Goal: Information Seeking & Learning: Learn about a topic

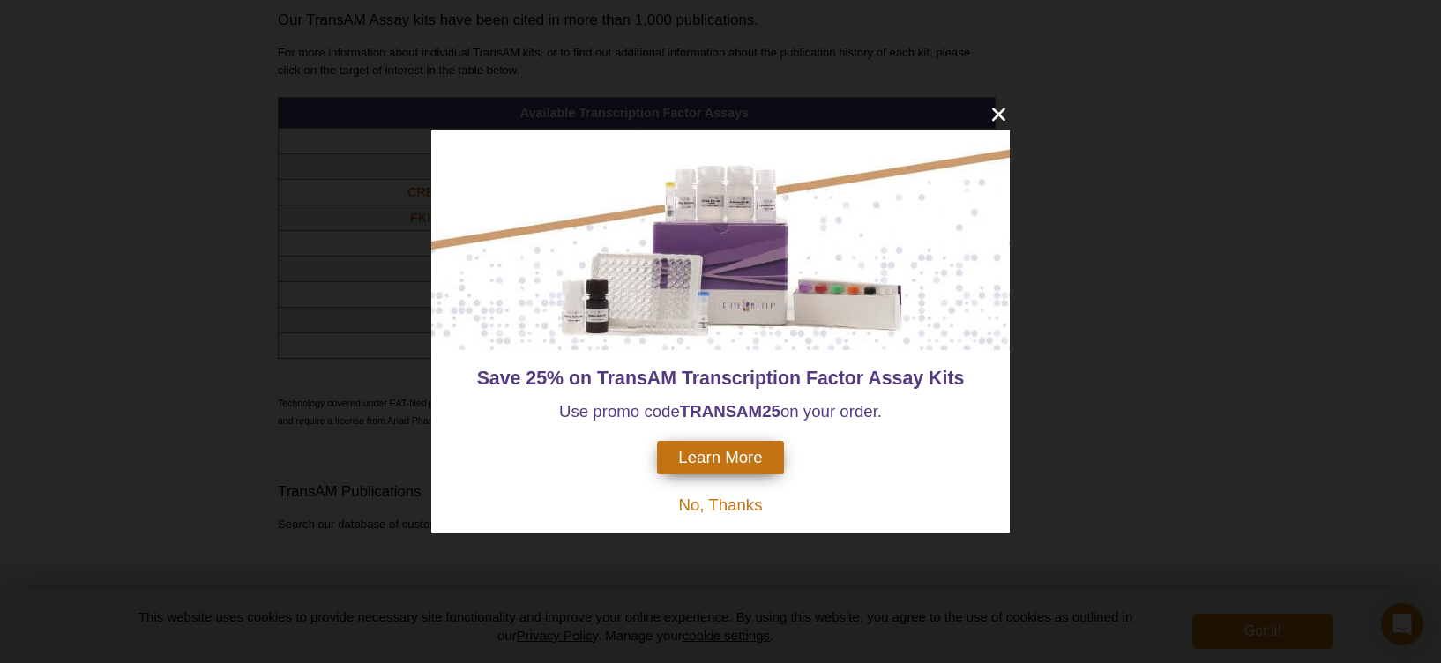
scroll to position [1506, 0]
click at [209, 253] on div "Save 25% on TransAM Transcription Factor Assay Kits Use promo code TRANSAM 25 o…" at bounding box center [720, 331] width 1441 height 663
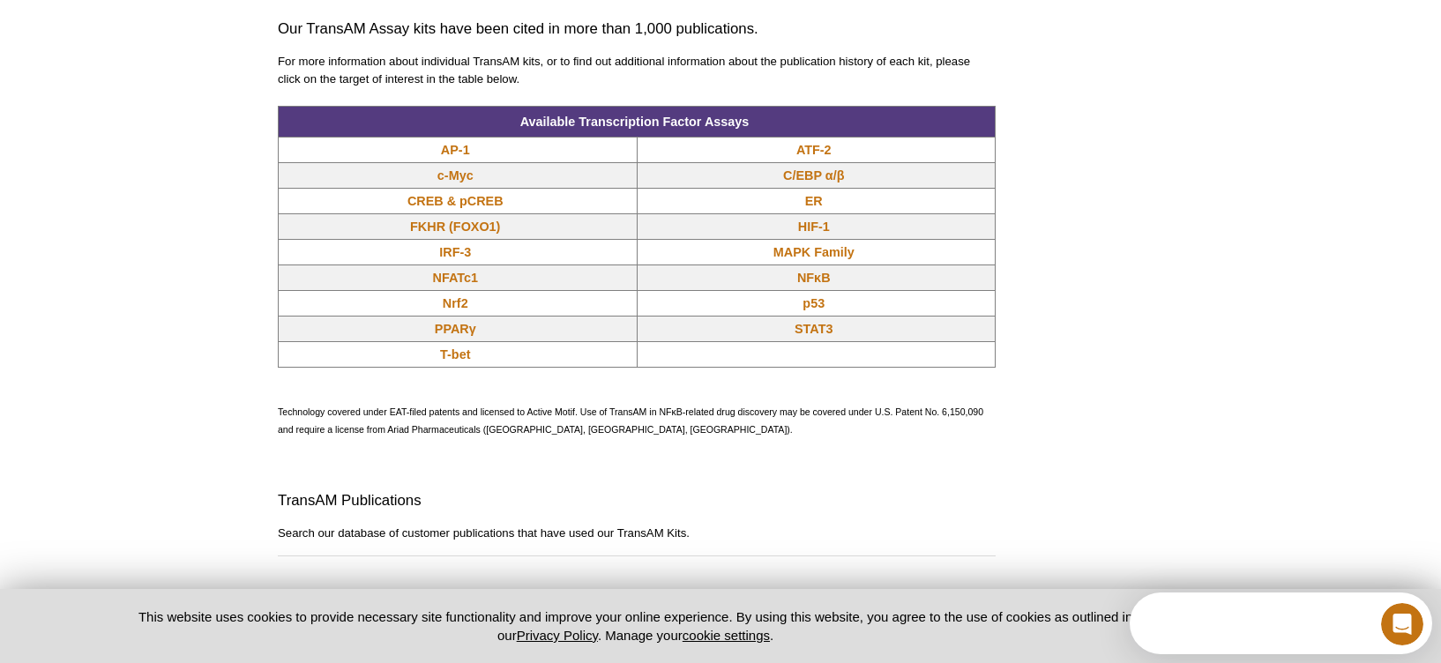
scroll to position [0, 0]
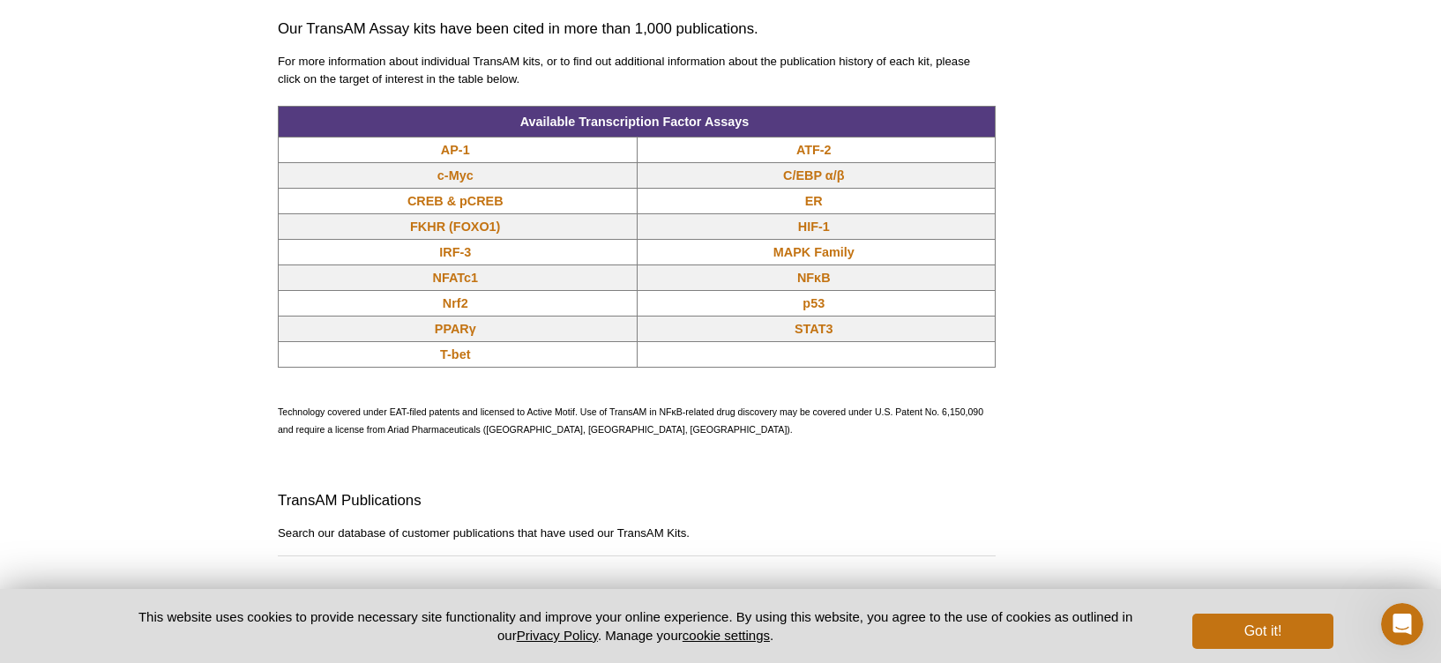
click at [1205, 107] on div "Active Motif Logo Enabling Epigenetics Research 0 Search Skip to content Active…" at bounding box center [720, 144] width 1441 height 3300
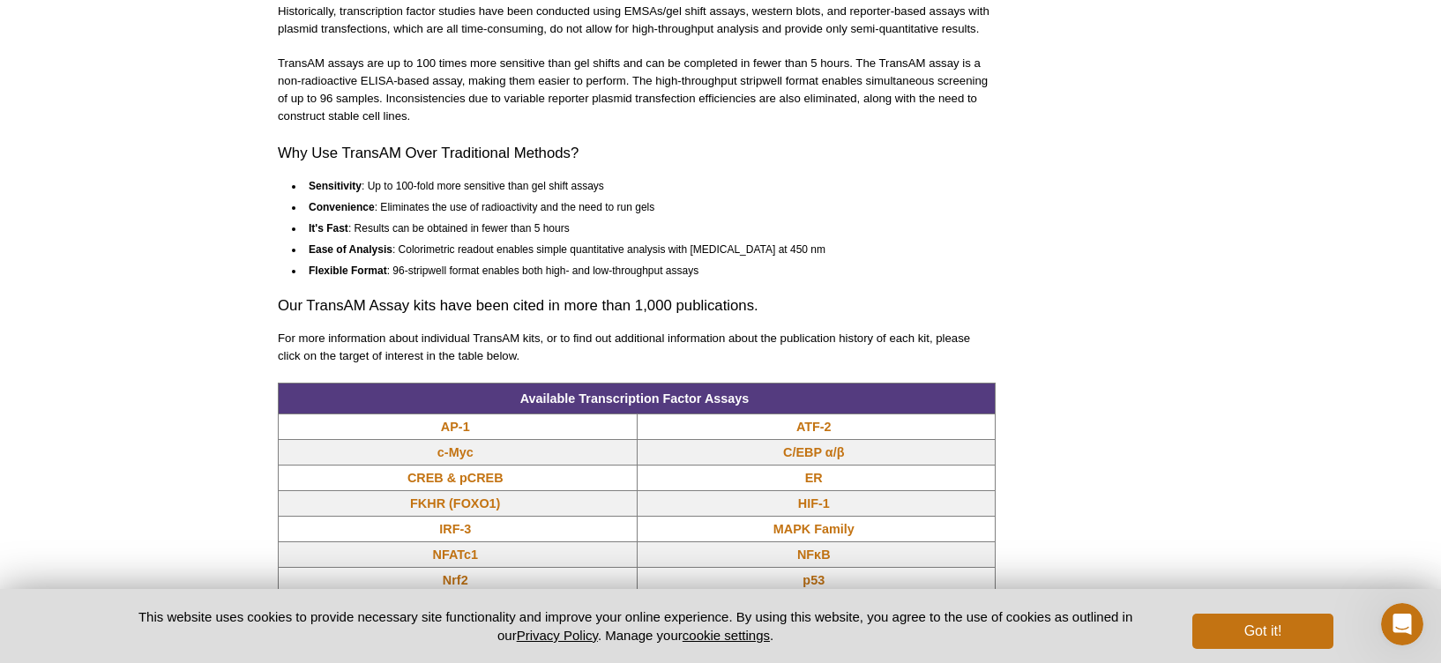
click at [1205, 106] on div "Active Motif Logo Enabling Epigenetics Research 0 Search Skip to content Active…" at bounding box center [720, 421] width 1441 height 3300
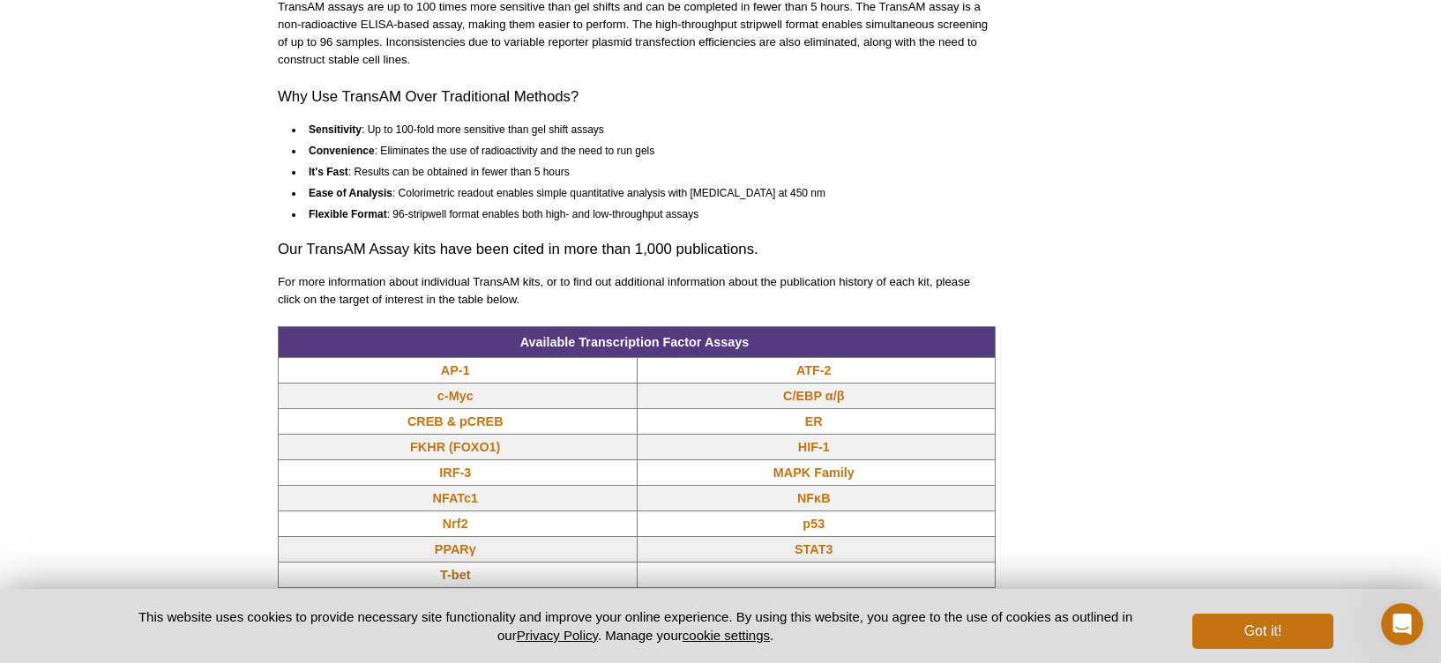
click at [1206, 106] on div "Active Motif Logo Enabling Epigenetics Research 0 Search Skip to content Active…" at bounding box center [720, 365] width 1441 height 3300
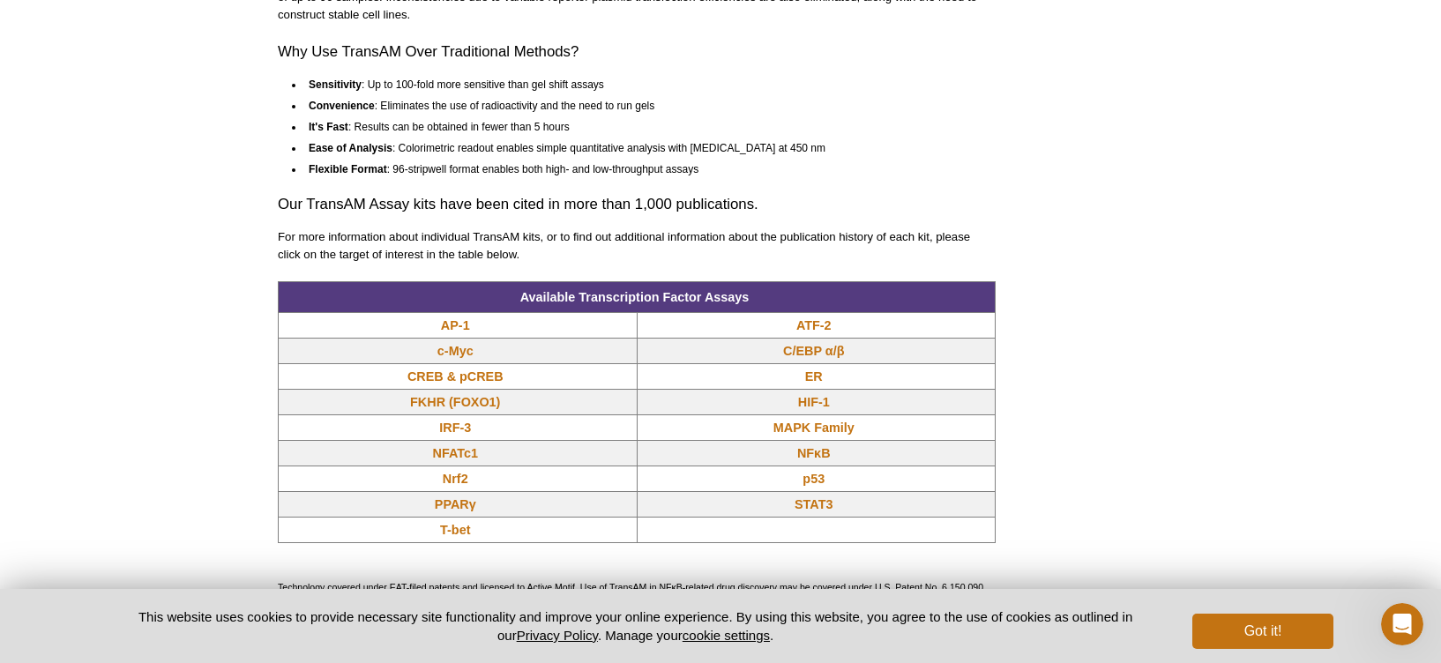
scroll to position [1333, 0]
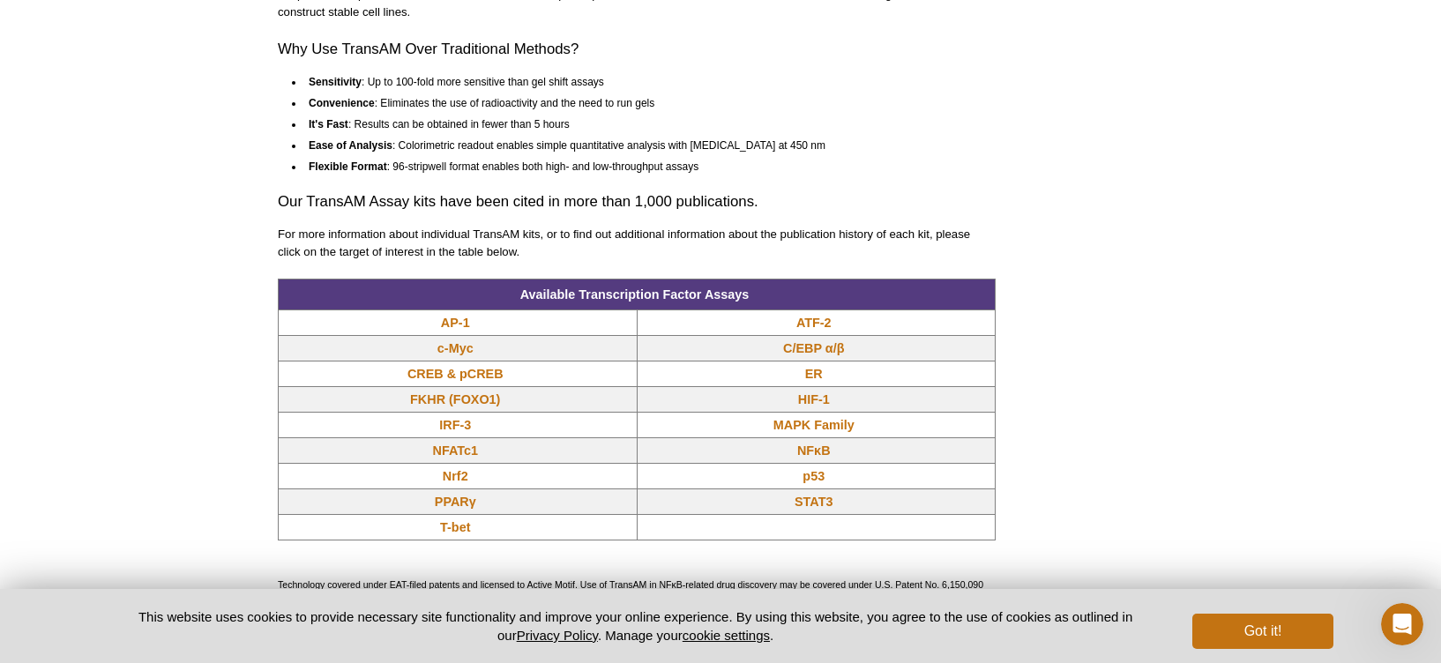
click at [1205, 106] on div "Active Motif Logo Enabling Epigenetics Research 0 Search Skip to content Active…" at bounding box center [720, 317] width 1441 height 3300
click at [1035, 59] on div "AVAILABLE PRODUCTS TransAM ® AP-1 TransAM ® ATF-2 TransAM ® c-Myc TransAM ® C/E…" at bounding box center [720, 289] width 903 height 2970
click at [985, 65] on div "TransAM ®  kits are sensitive, non-radioactive transcription factor ELISA-based…" at bounding box center [637, 264] width 718 height 2779
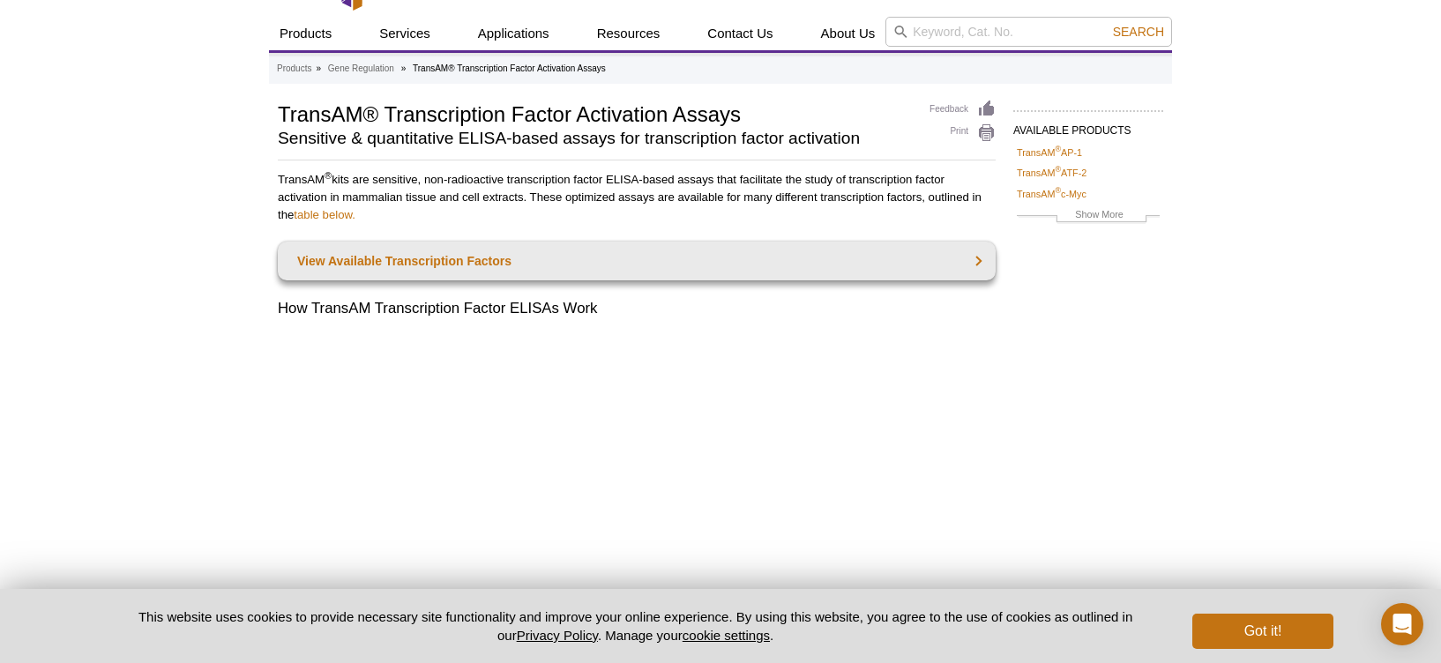
scroll to position [80, 0]
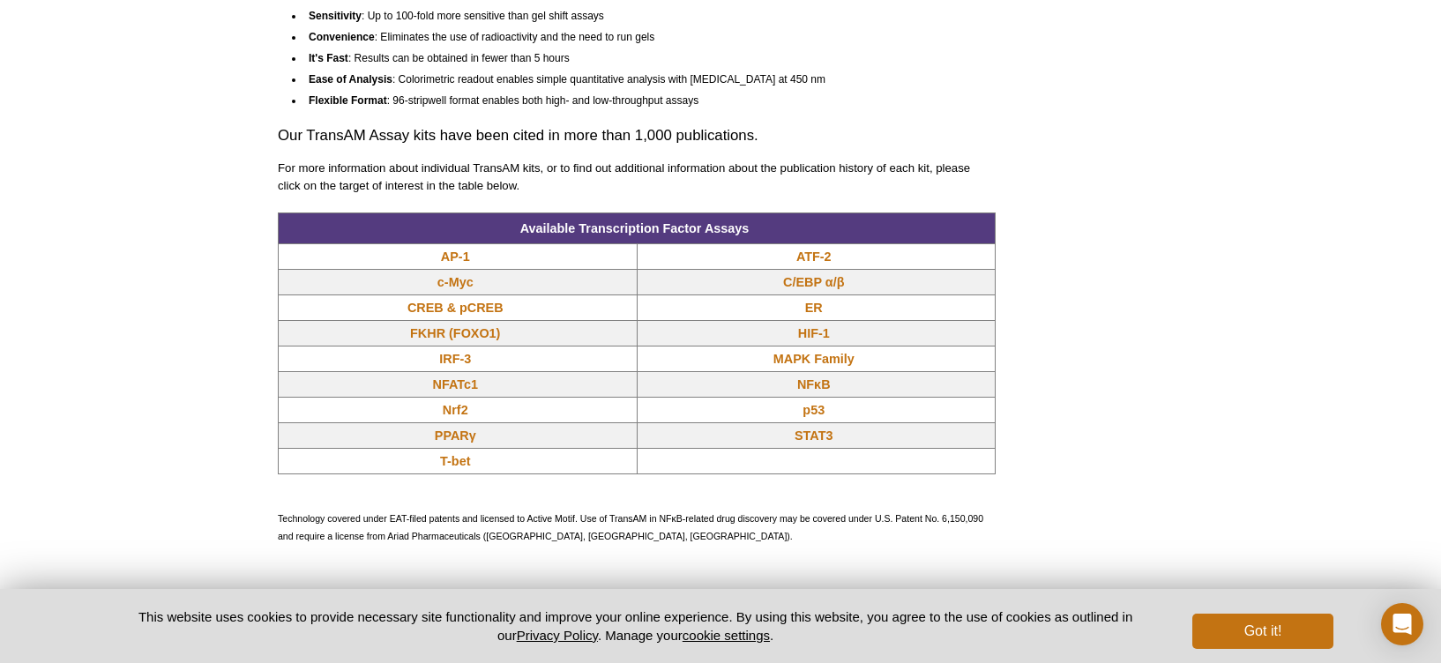
scroll to position [1384, 0]
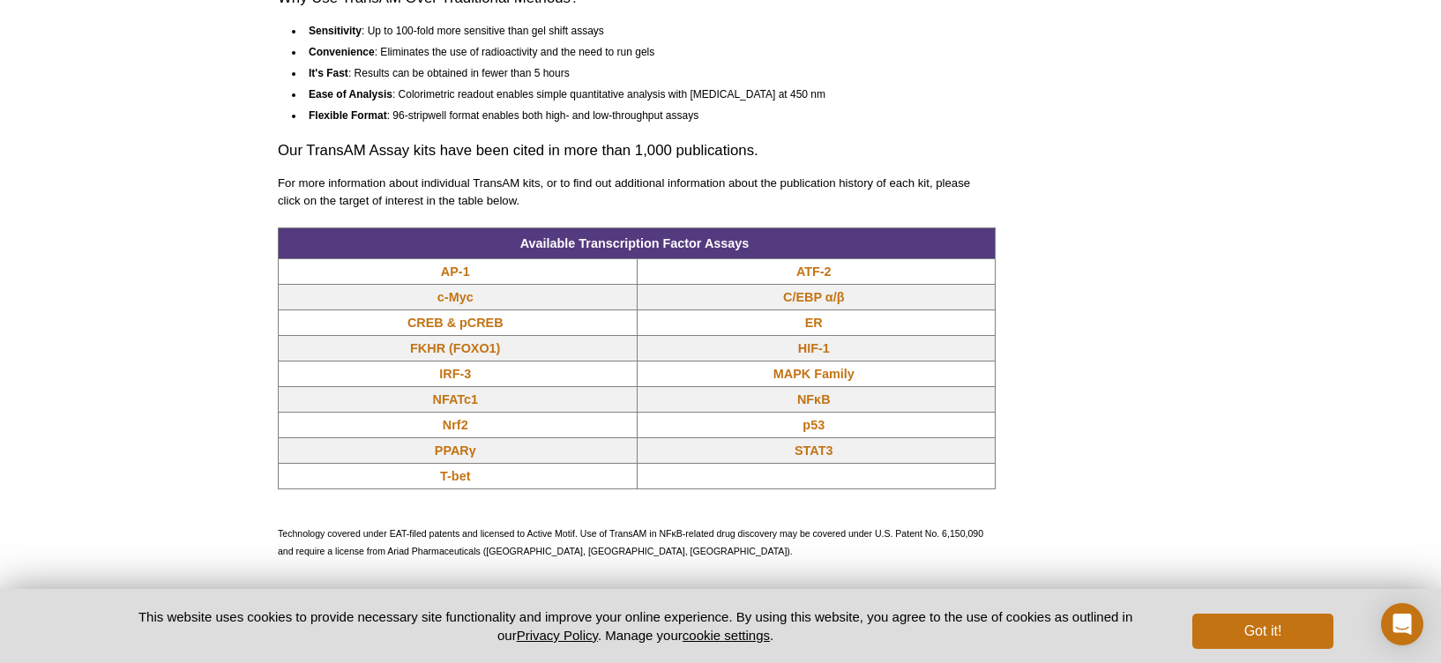
click at [210, 471] on div "Active Motif Logo Enabling Epigenetics Research 0 Search Skip to content Active…" at bounding box center [720, 87] width 1441 height 2942
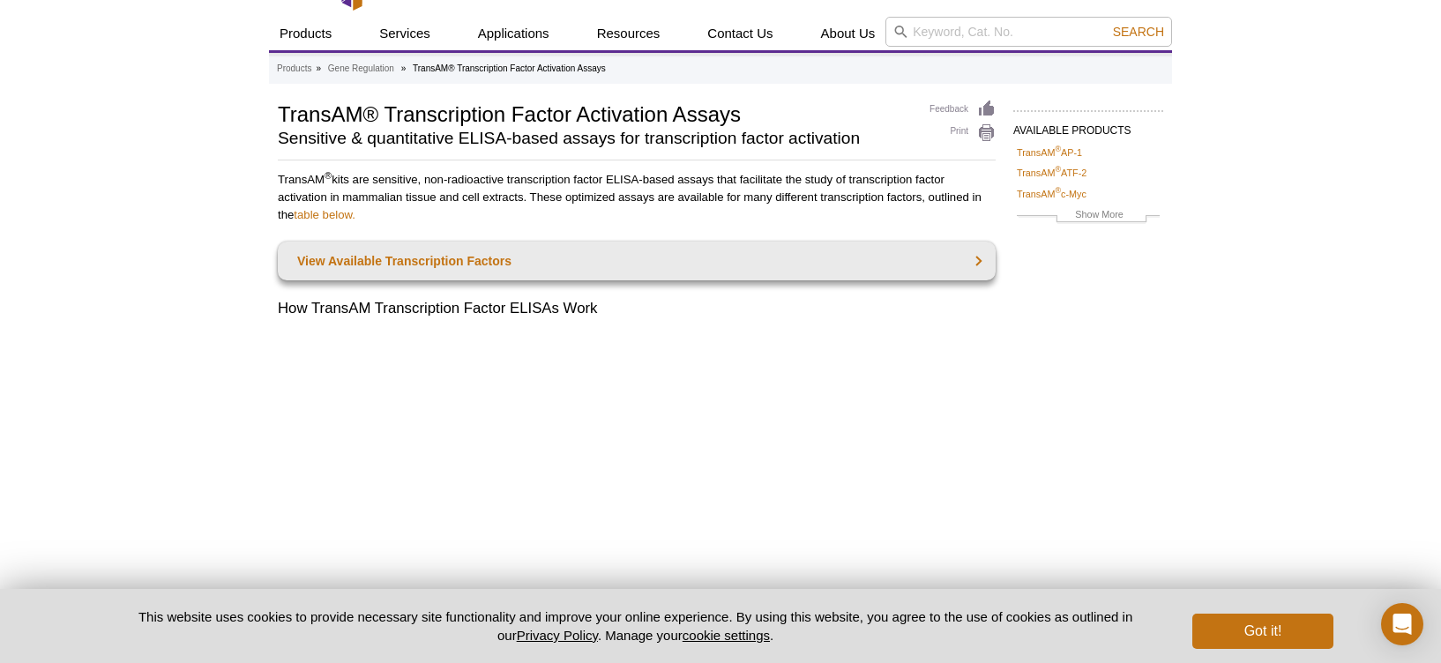
scroll to position [30, 0]
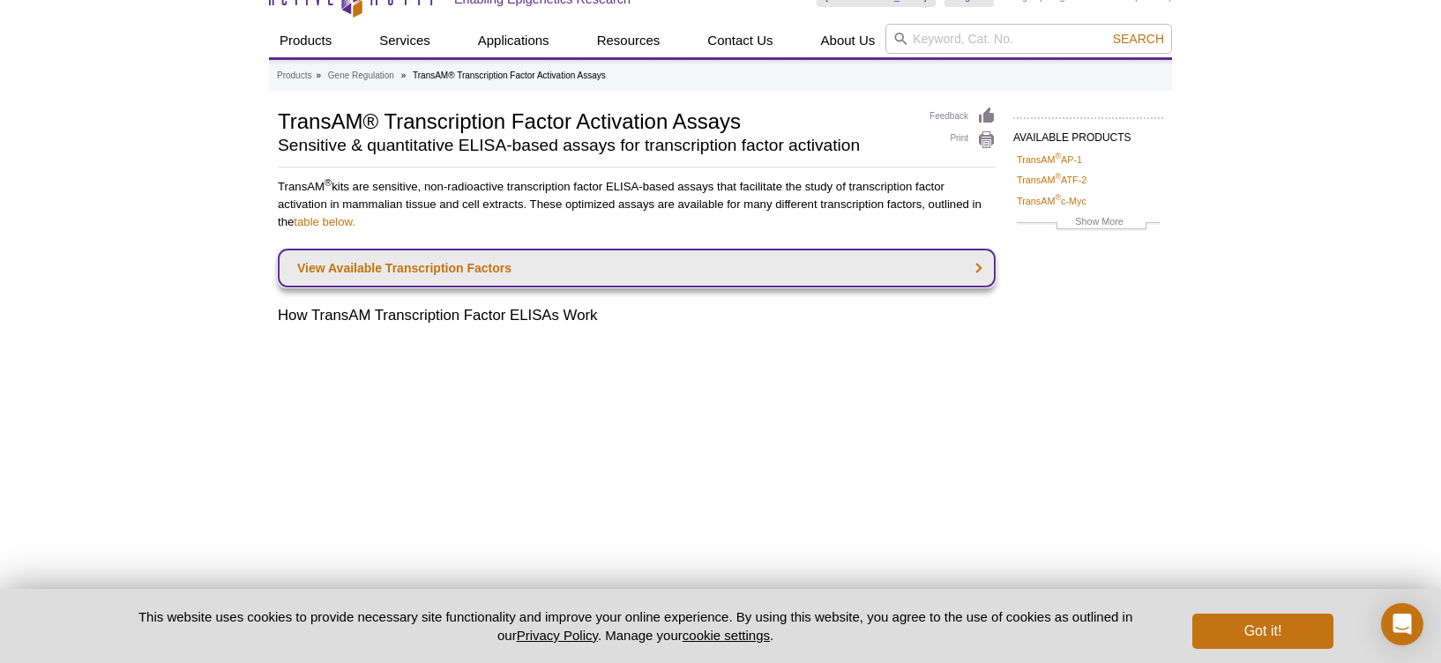
click at [976, 273] on link "View Available Transcription Factors" at bounding box center [637, 268] width 718 height 39
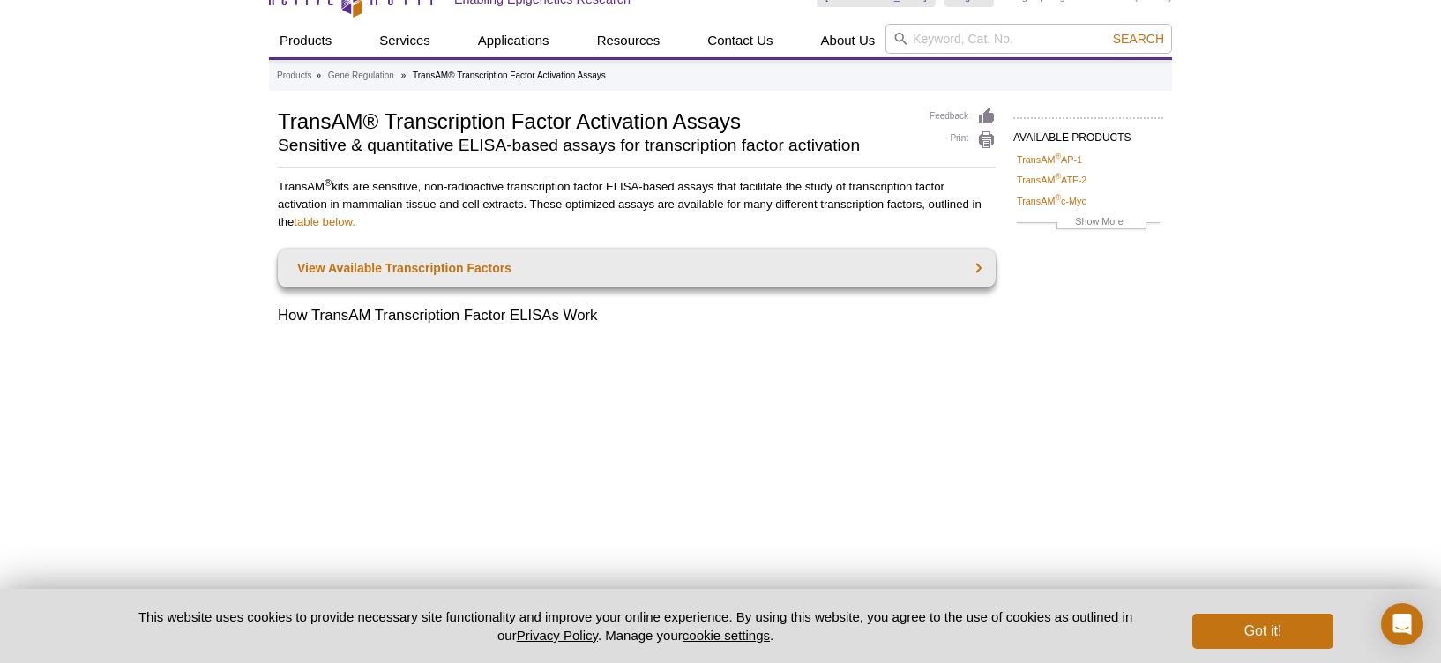
scroll to position [1618, 0]
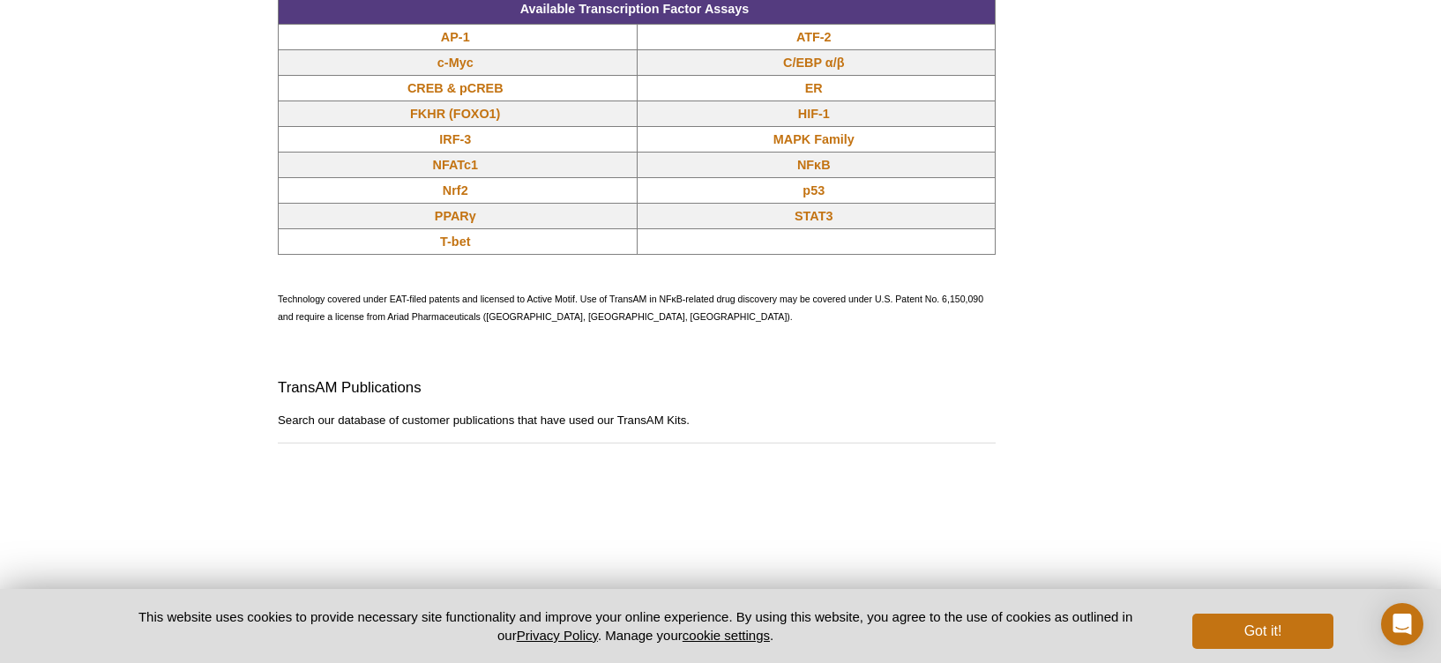
click at [1017, 316] on div "AVAILABLE PRODUCTS TransAM ® AP-1 TransAM ® ATF-2 TransAM ® c-Myc TransAM ® C/E…" at bounding box center [720, 3] width 903 height 2970
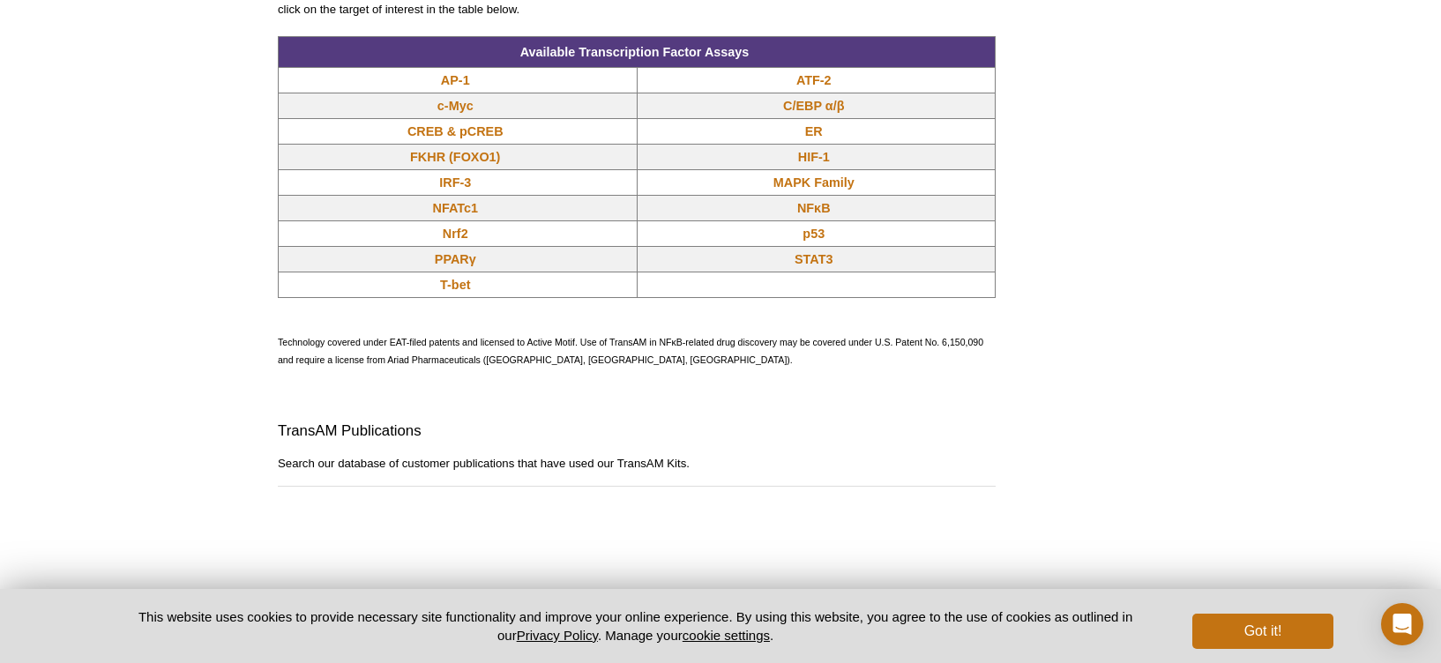
scroll to position [1574, 0]
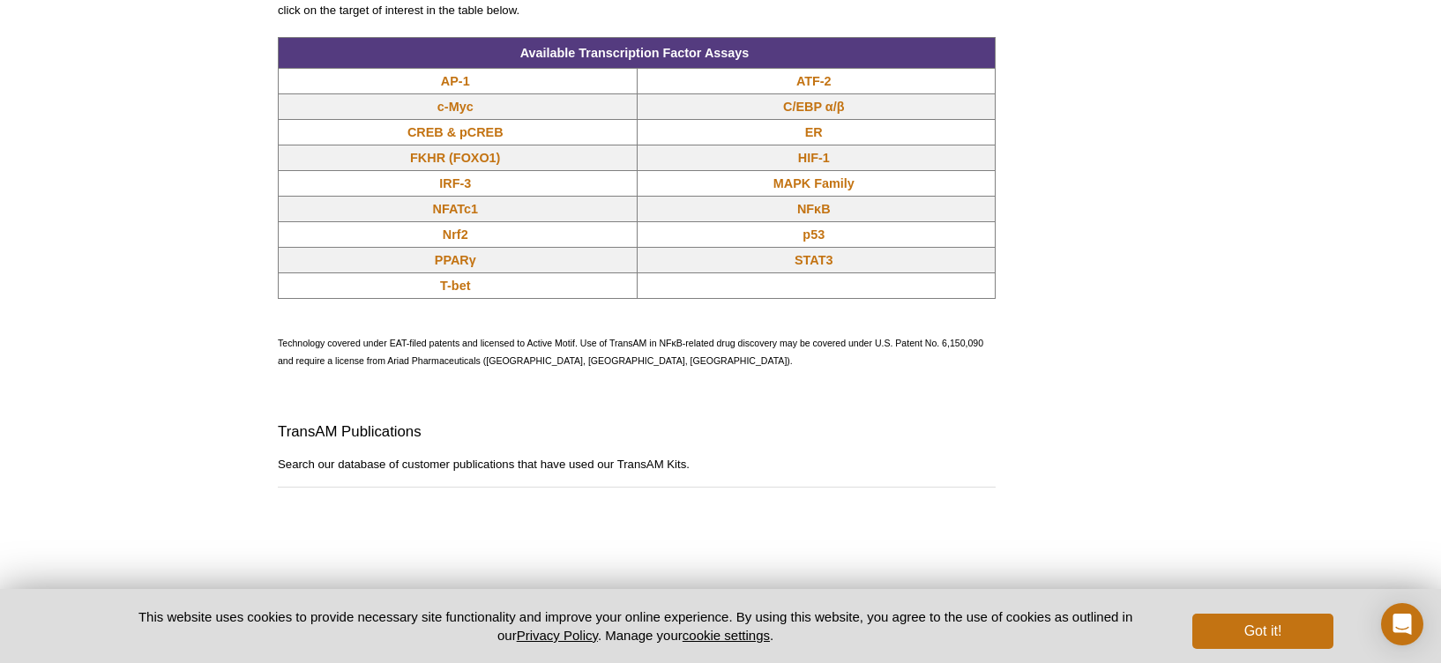
click at [1017, 317] on div "AVAILABLE PRODUCTS TransAM ® AP-1 TransAM ® ATF-2 TransAM ® c-Myc TransAM ® C/E…" at bounding box center [720, 47] width 903 height 2970
click at [1060, 284] on div "AVAILABLE PRODUCTS TransAM ® AP-1 TransAM ® ATF-2 TransAM ® c-Myc TransAM ® C/E…" at bounding box center [720, 47] width 903 height 2970
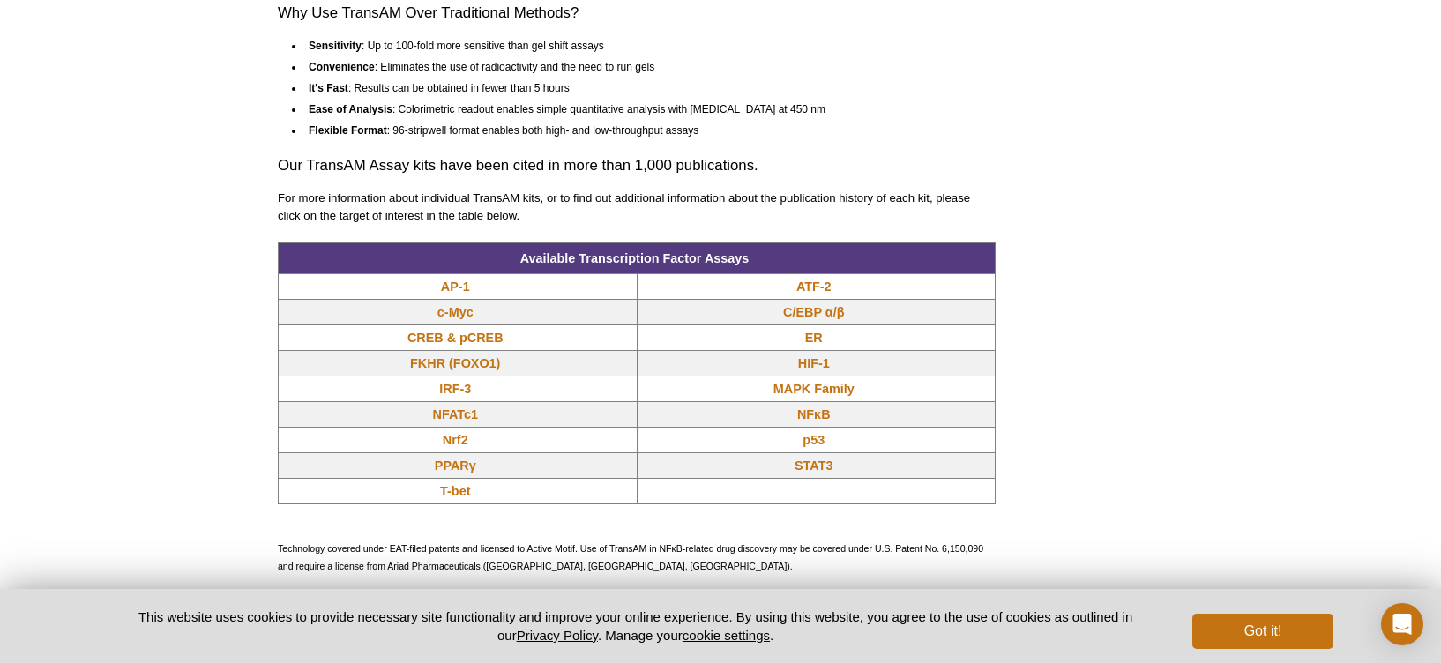
scroll to position [1370, 0]
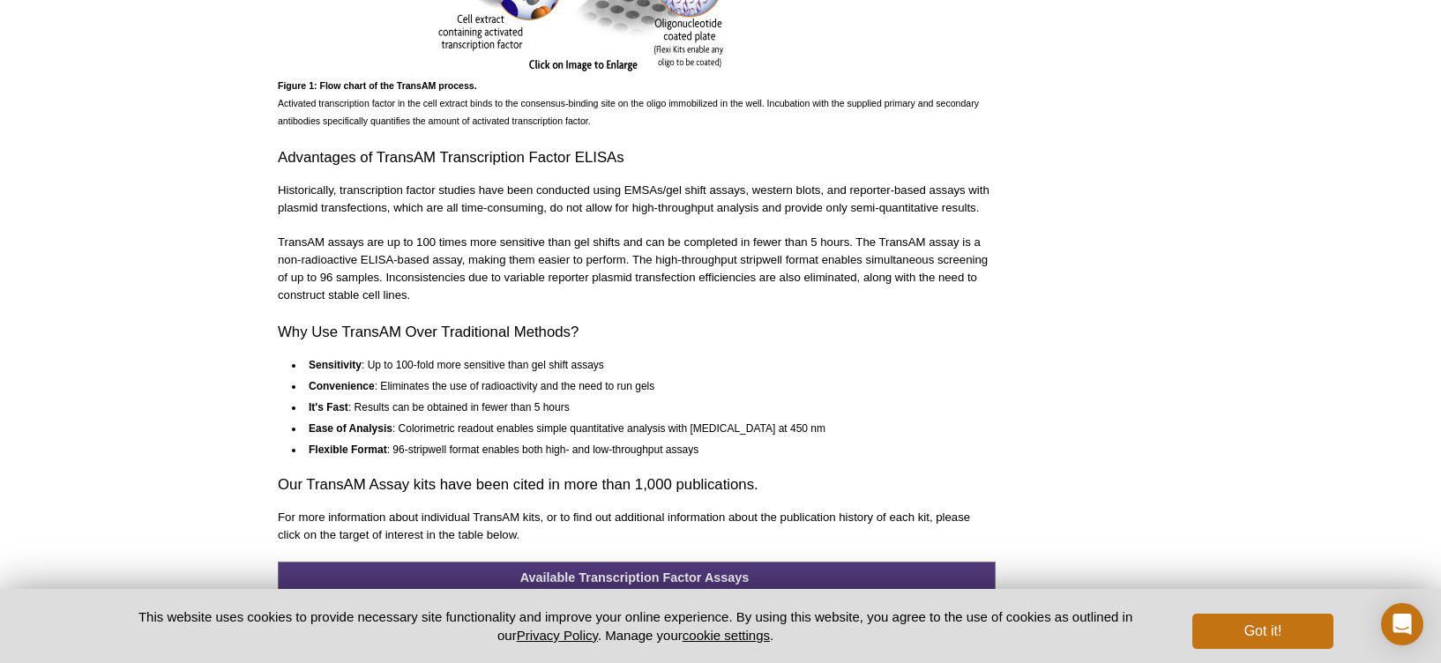
click at [1060, 284] on div "AVAILABLE PRODUCTS TransAM ® AP-1 TransAM ® ATF-2 TransAM ® c-Myc TransAM ® C/E…" at bounding box center [720, 572] width 903 height 2970
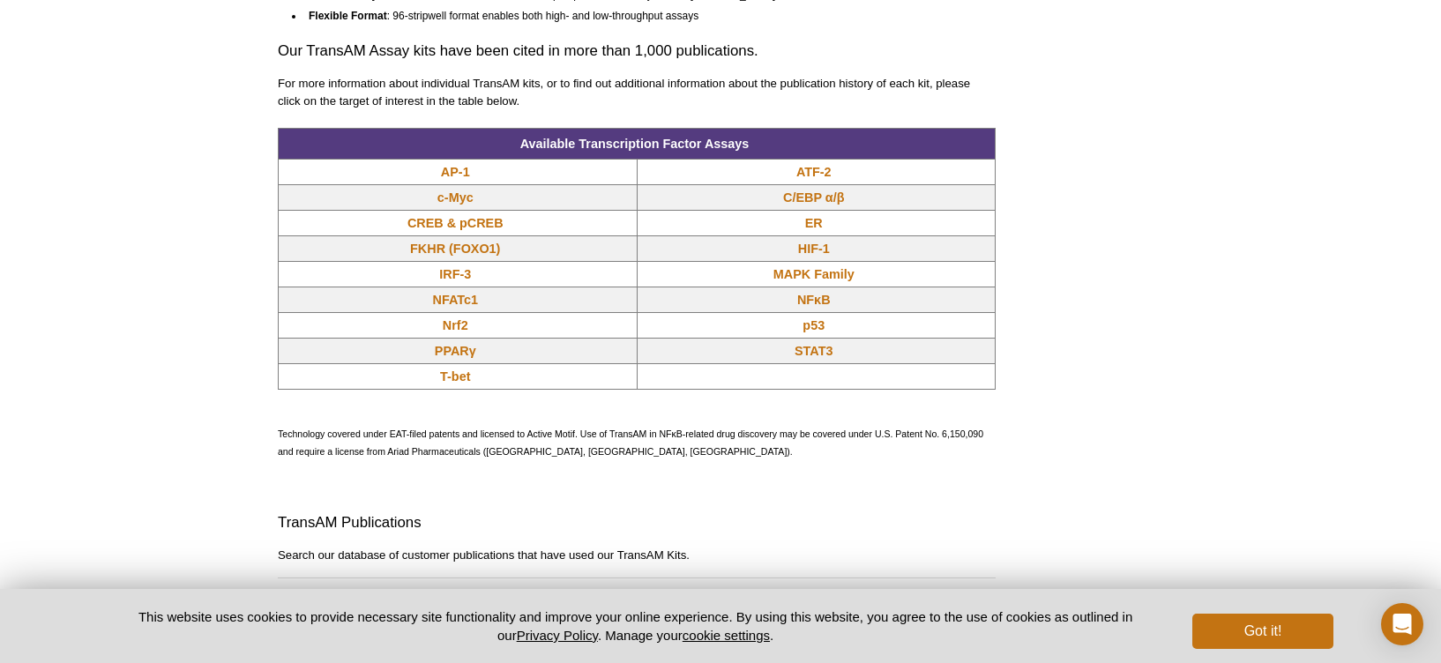
scroll to position [1490, 0]
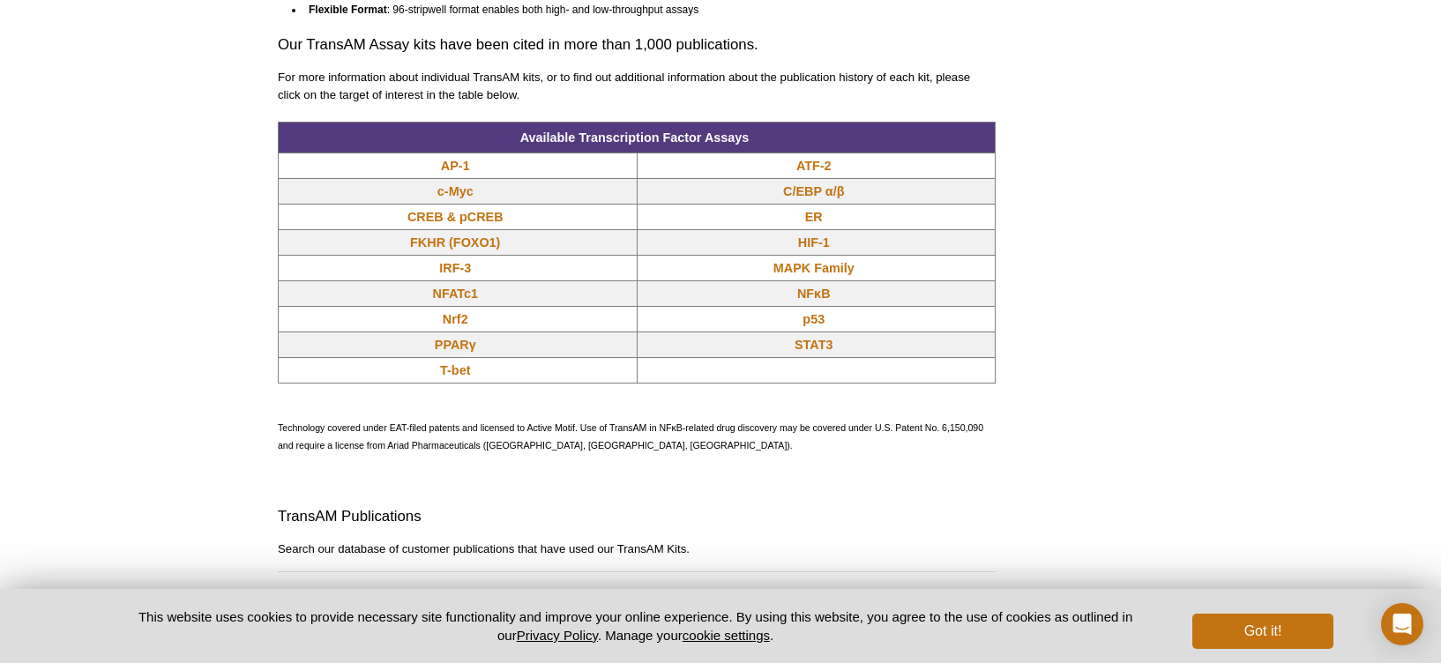
click at [1073, 255] on div "AVAILABLE PRODUCTS TransAM ® AP-1 TransAM ® ATF-2 TransAM ® c-Myc TransAM ® C/E…" at bounding box center [720, 132] width 903 height 2970
click at [1062, 288] on div "AVAILABLE PRODUCTS TransAM ® AP-1 TransAM ® ATF-2 TransAM ® c-Myc TransAM ® C/E…" at bounding box center [720, 132] width 903 height 2970
click at [1062, 289] on div "AVAILABLE PRODUCTS TransAM ® AP-1 TransAM ® ATF-2 TransAM ® c-Myc TransAM ® C/E…" at bounding box center [720, 132] width 903 height 2970
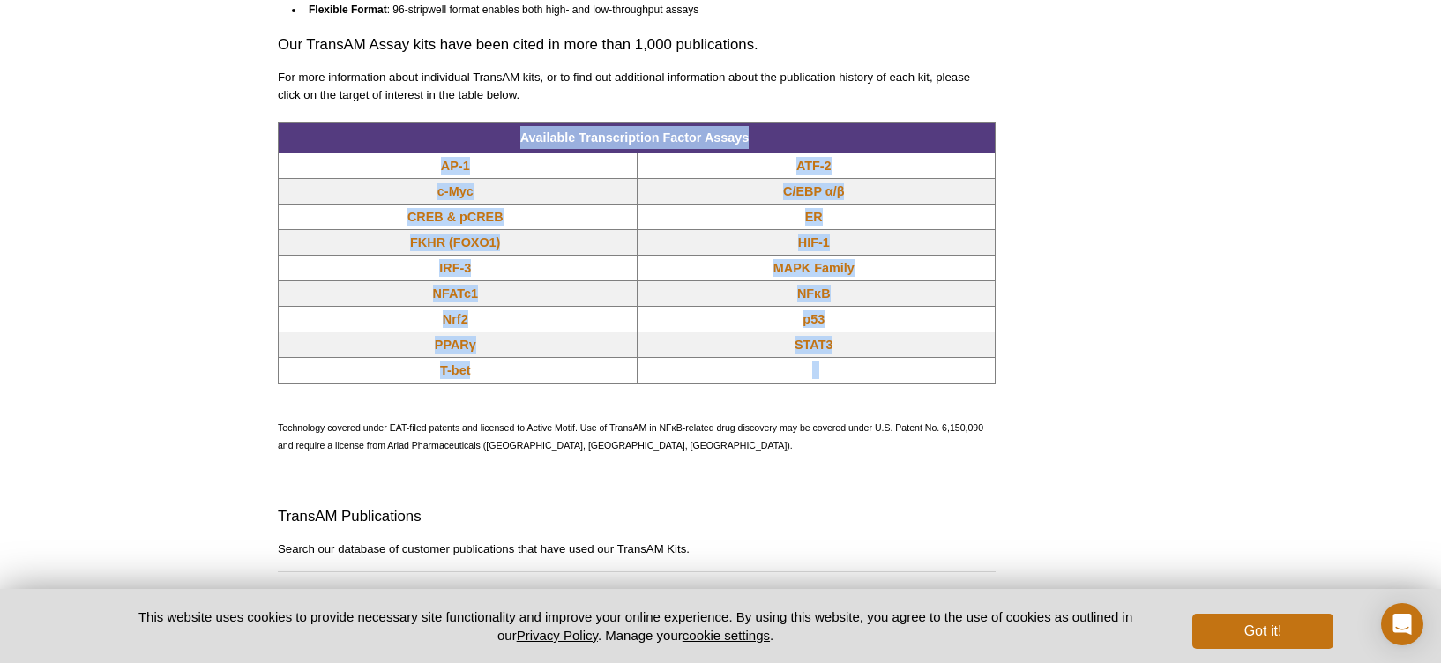
click at [1062, 289] on div "AVAILABLE PRODUCTS TransAM ® AP-1 TransAM ® ATF-2 TransAM ® c-Myc TransAM ® C/E…" at bounding box center [720, 132] width 903 height 2970
click at [1062, 300] on div "AVAILABLE PRODUCTS TransAM ® AP-1 TransAM ® ATF-2 TransAM ® c-Myc TransAM ® C/E…" at bounding box center [720, 132] width 903 height 2970
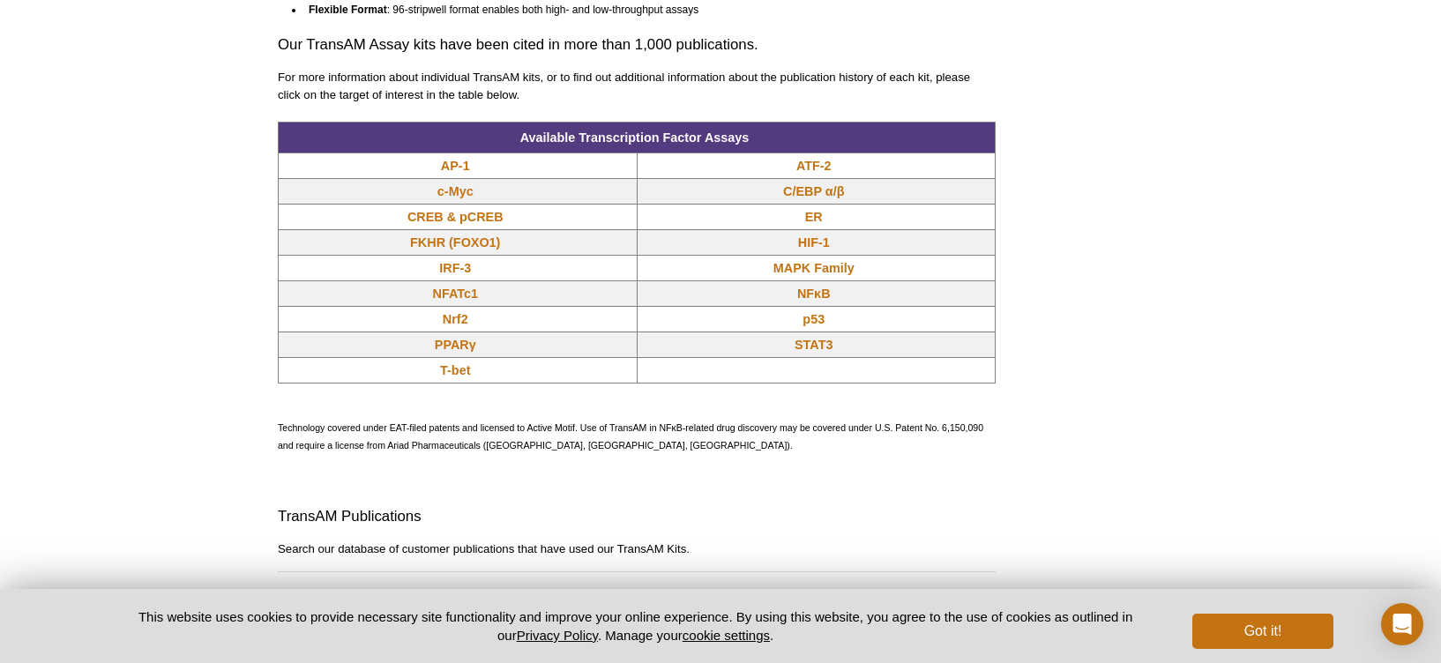
click at [1063, 298] on div "AVAILABLE PRODUCTS TransAM ® AP-1 TransAM ® ATF-2 TransAM ® c-Myc TransAM ® C/E…" at bounding box center [720, 132] width 903 height 2970
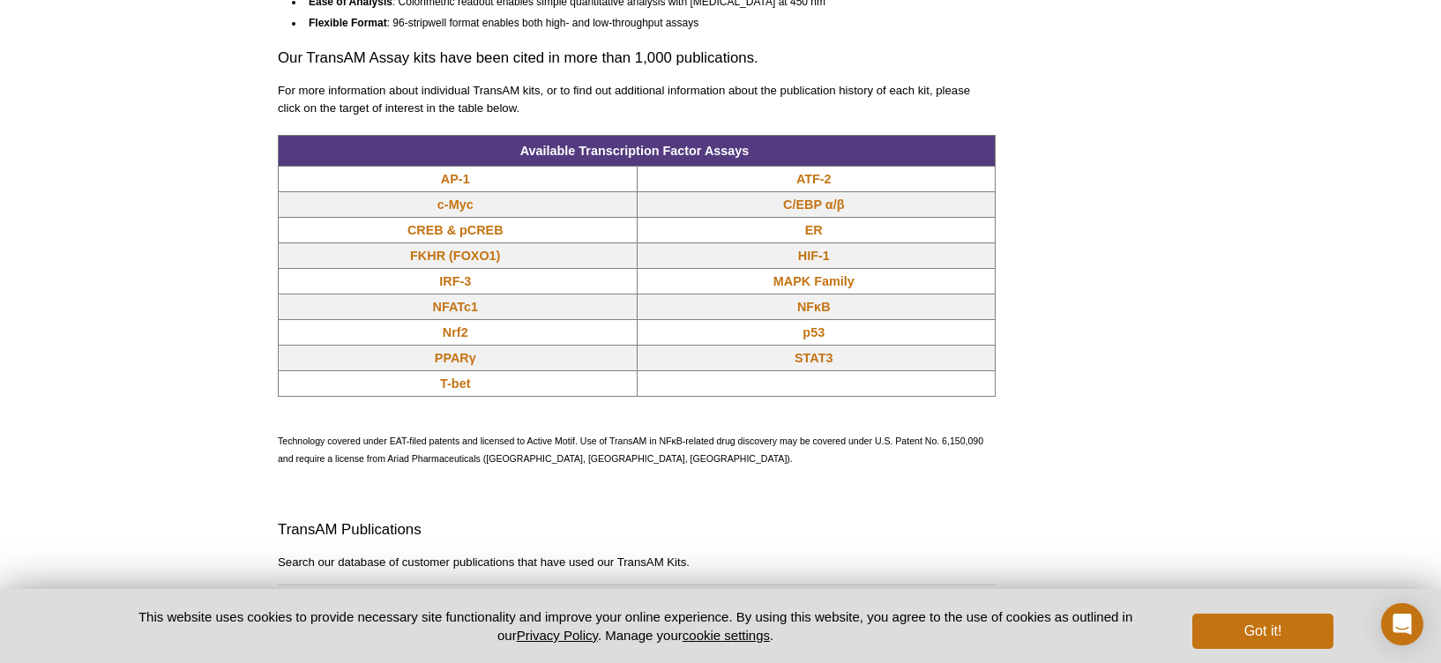
scroll to position [1499, 0]
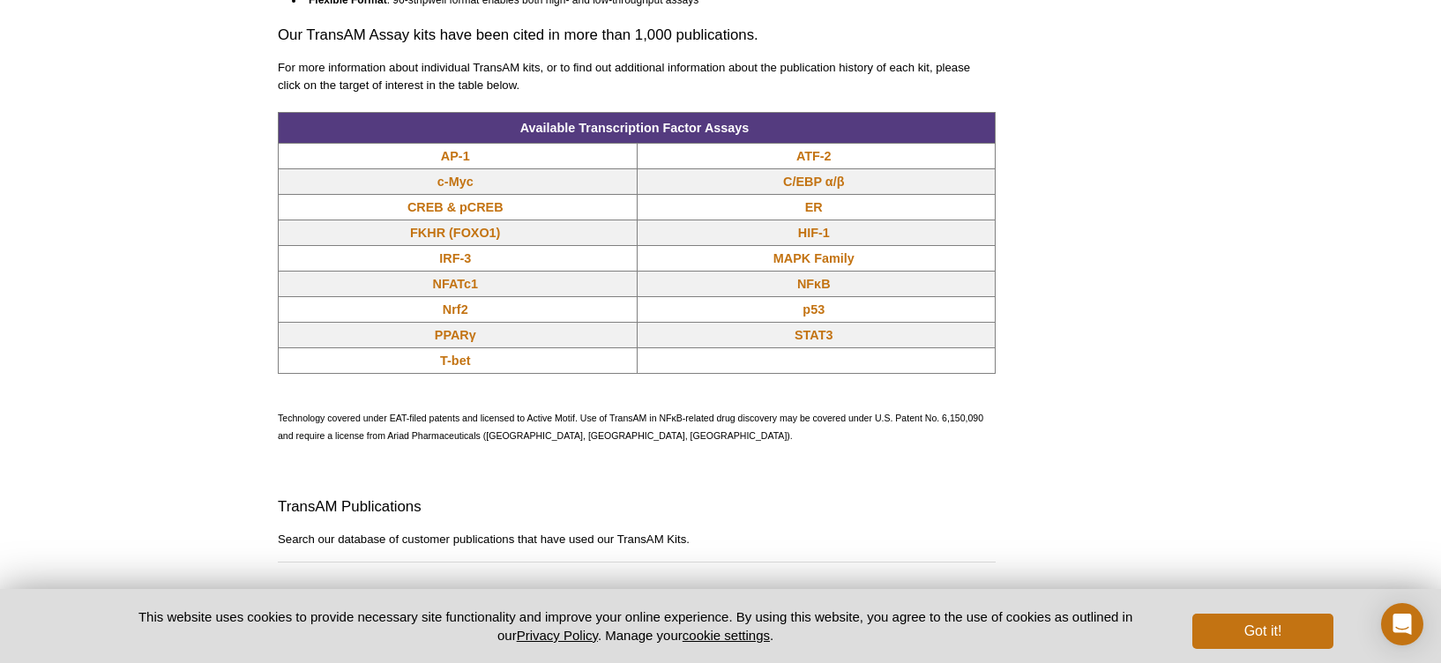
click at [1063, 297] on div "AVAILABLE PRODUCTS TransAM ® AP-1 TransAM ® ATF-2 TransAM ® c-Myc TransAM ® C/E…" at bounding box center [720, 122] width 903 height 2970
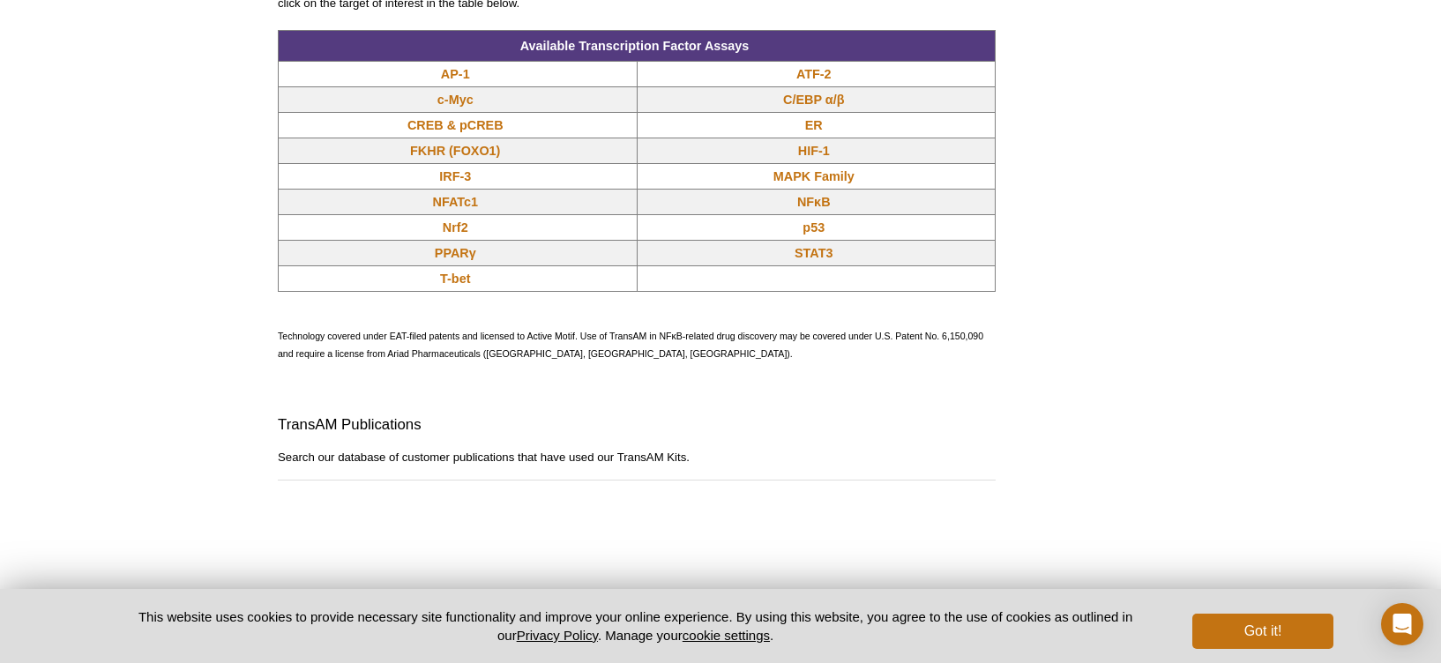
scroll to position [1597, 0]
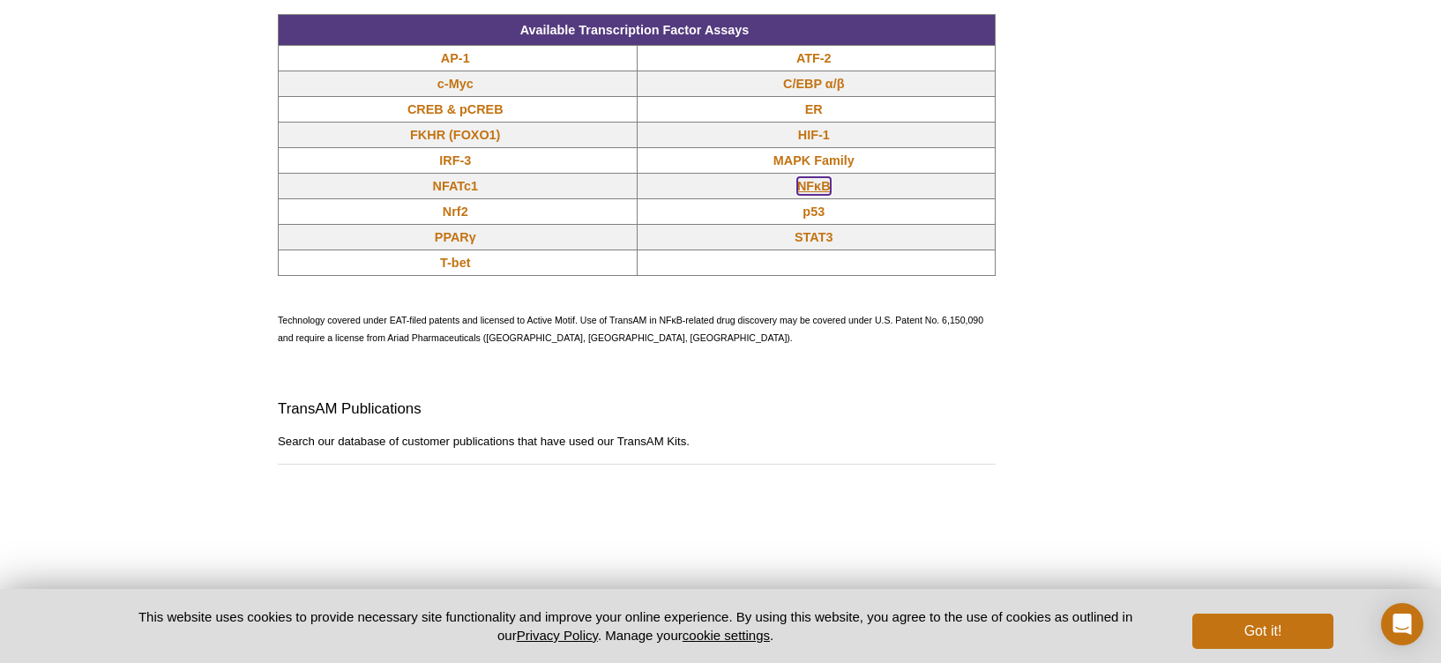
click at [819, 191] on link "NFκB" at bounding box center [814, 186] width 34 height 18
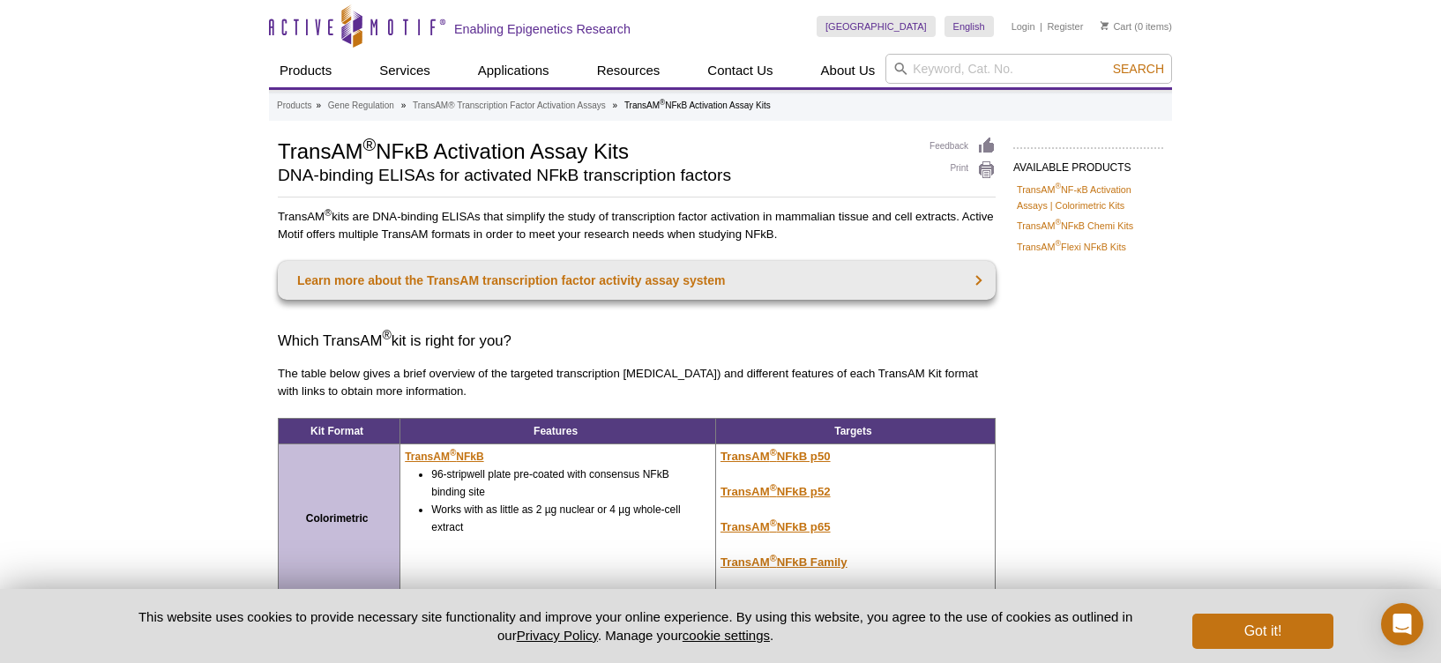
click at [1085, 400] on div "AVAILABLE PRODUCTS TransAM ® NF-κB Activation Assays | Colorimetric Kits TransA…" at bounding box center [720, 550] width 903 height 826
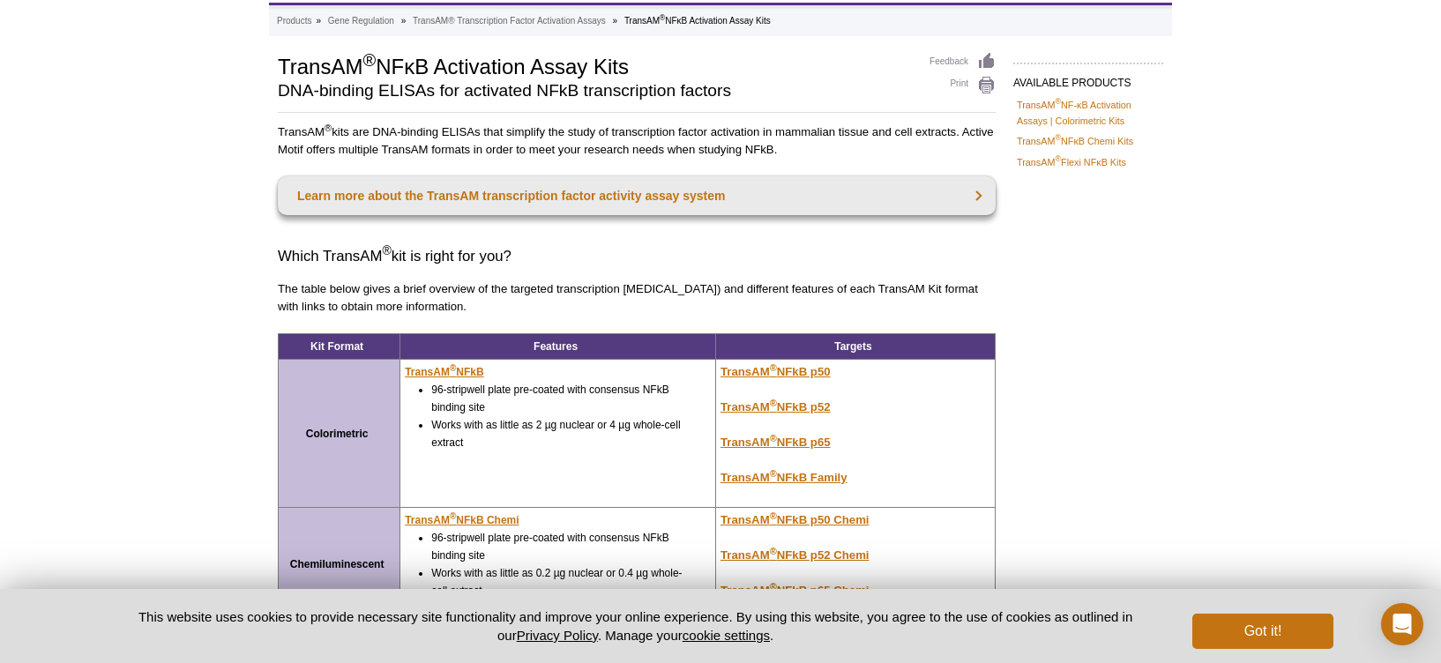
scroll to position [92, 0]
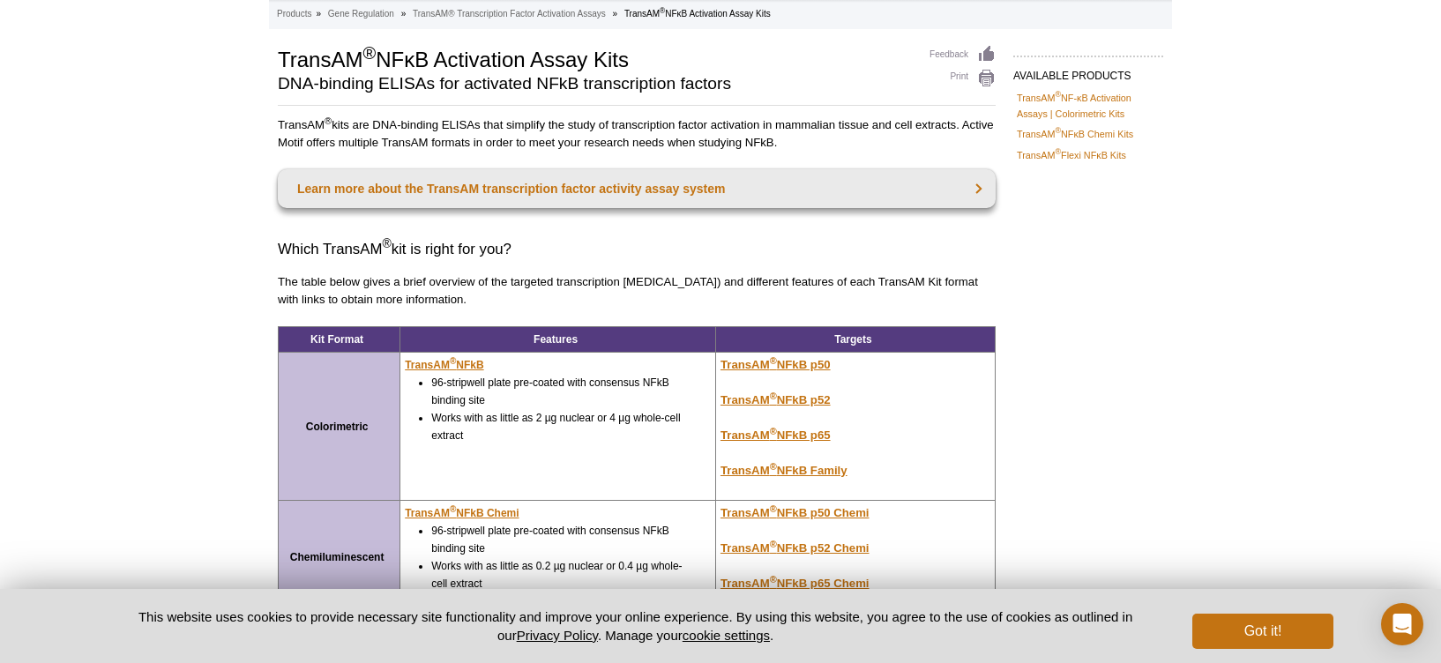
click at [1085, 400] on div "AVAILABLE PRODUCTS TransAM ® NF-κB Activation Assays | Colorimetric Kits TransA…" at bounding box center [720, 458] width 903 height 826
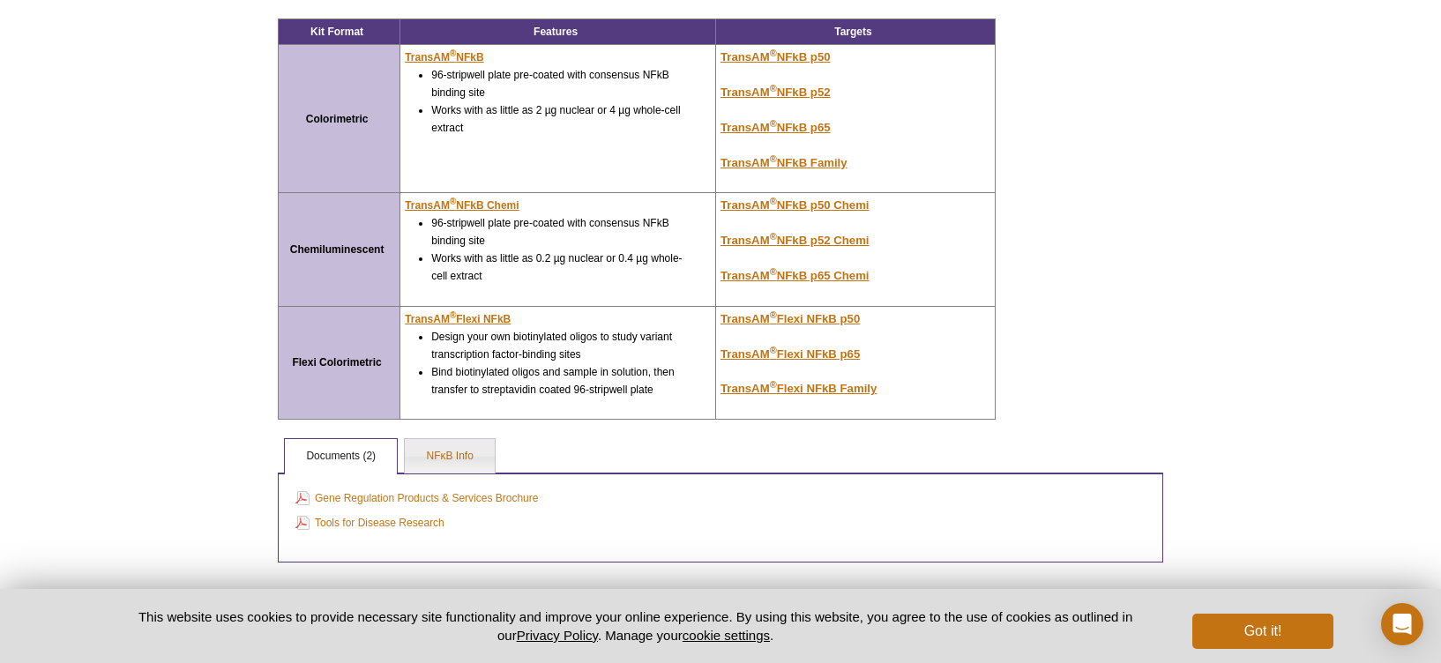
scroll to position [388, 0]
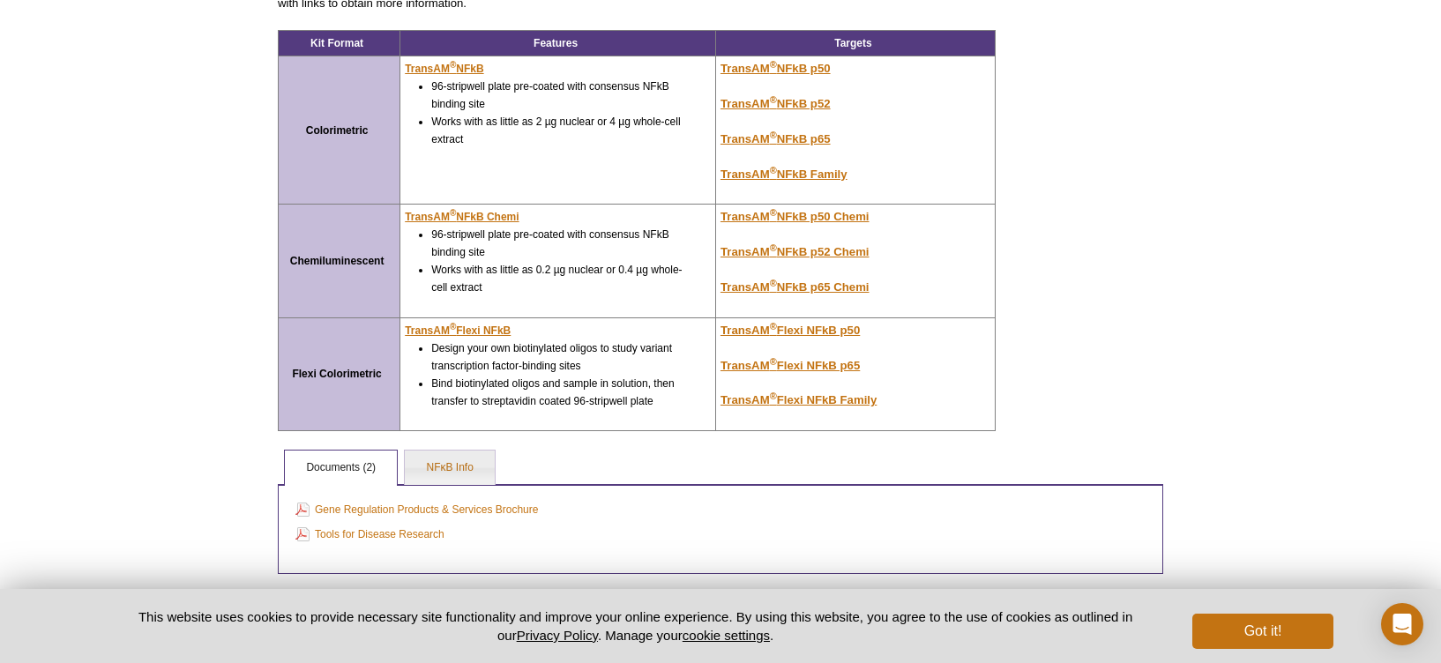
click at [1092, 419] on div "AVAILABLE PRODUCTS TransAM ® NF-κB Activation Assays | Colorimetric Kits TransA…" at bounding box center [720, 162] width 903 height 826
click at [1093, 419] on div "AVAILABLE PRODUCTS TransAM ® NF-κB Activation Assays | Colorimetric Kits TransA…" at bounding box center [720, 162] width 903 height 826
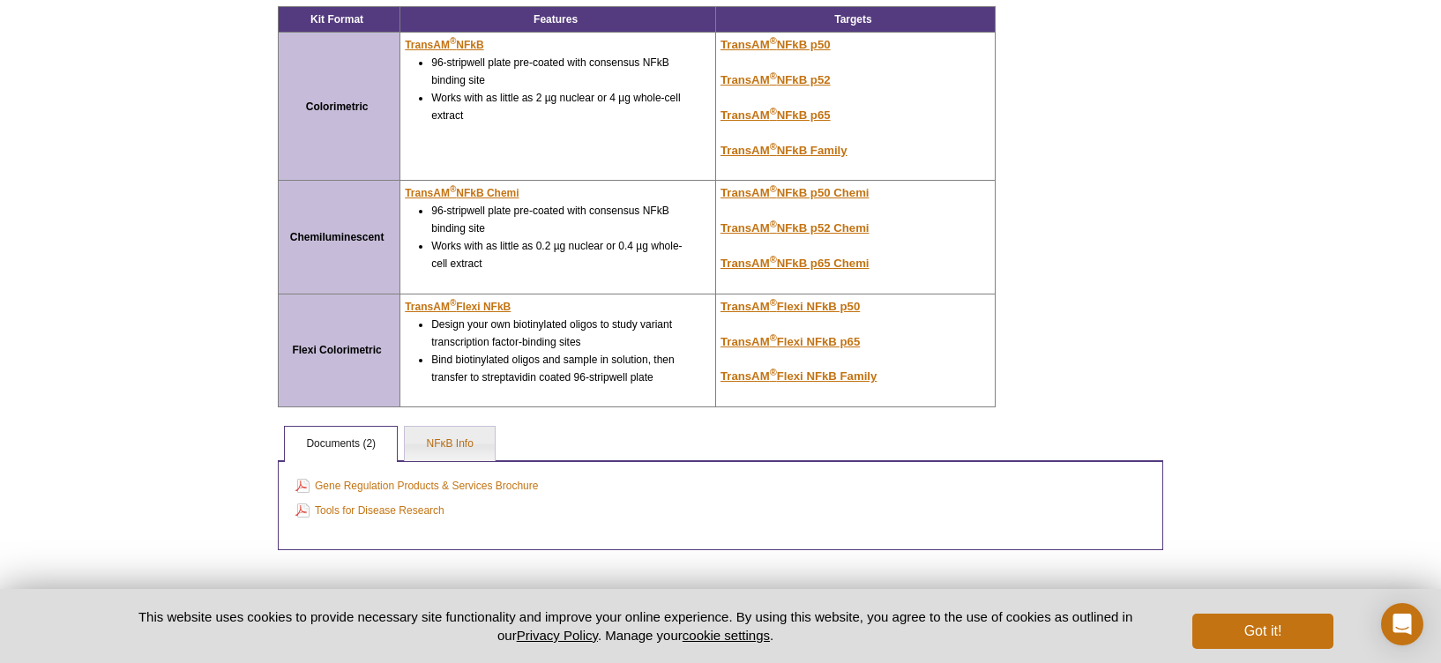
scroll to position [413, 0]
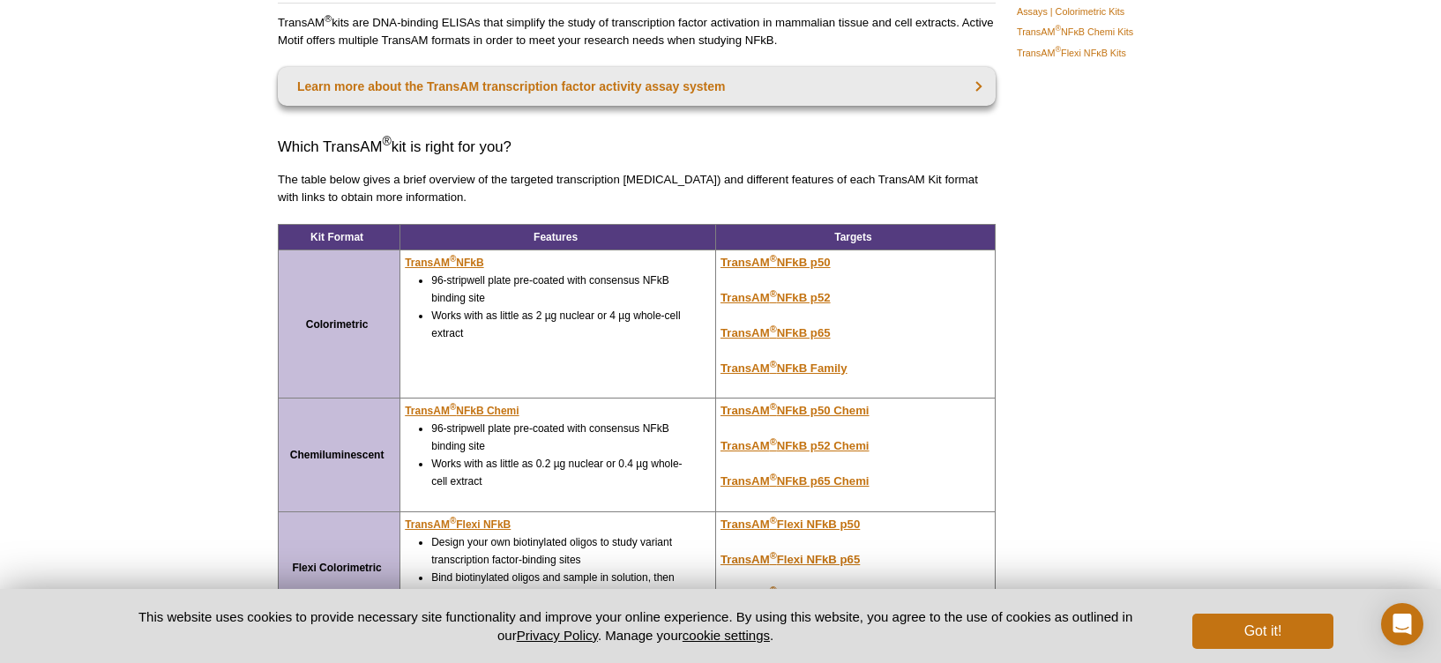
click at [1093, 419] on div "AVAILABLE PRODUCTS TransAM ® NF-κB Activation Assays | Colorimetric Kits TransA…" at bounding box center [720, 356] width 903 height 826
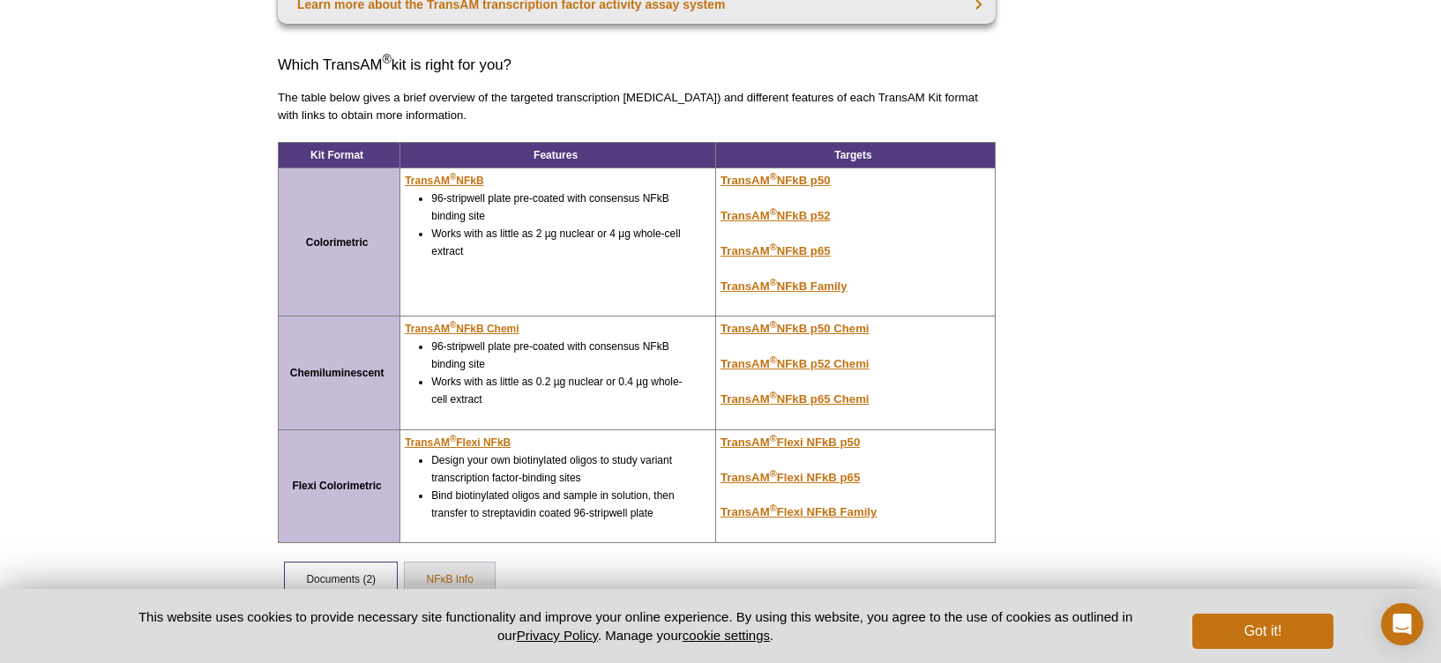
click at [1092, 420] on div "AVAILABLE PRODUCTS TransAM ® NF-κB Activation Assays | Colorimetric Kits TransA…" at bounding box center [720, 274] width 903 height 826
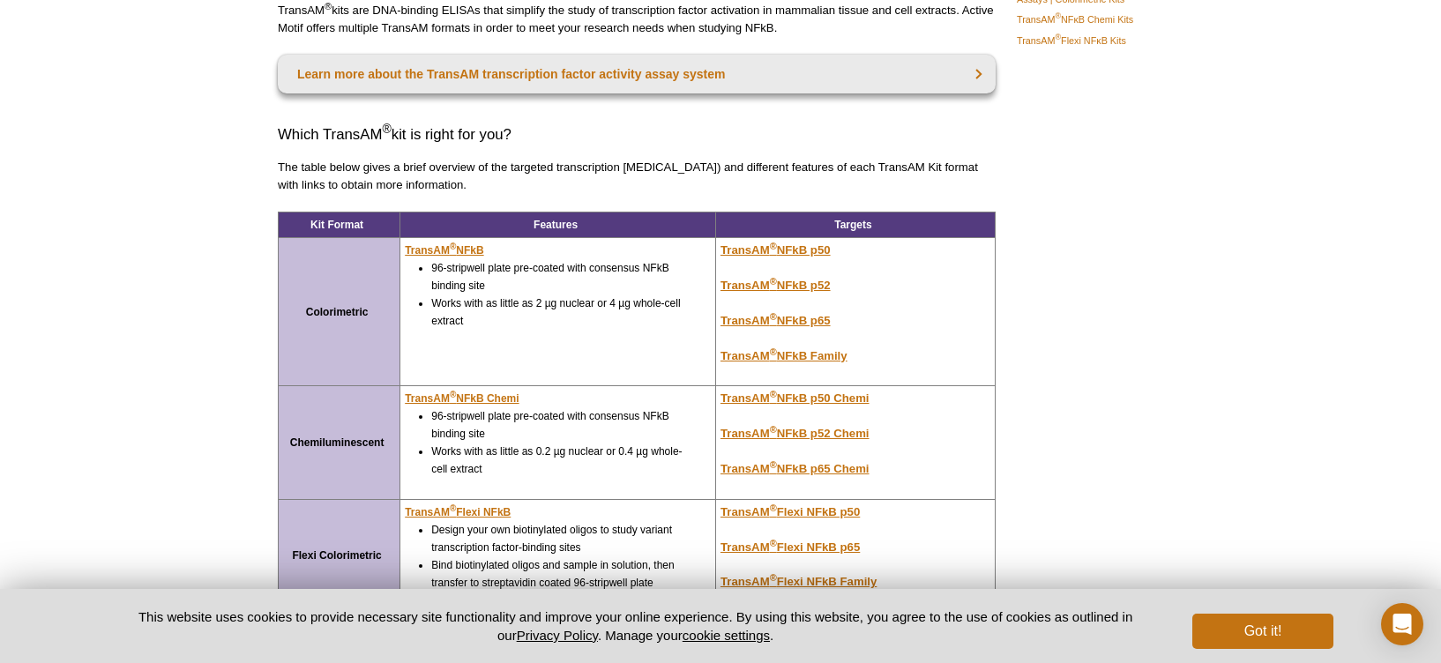
scroll to position [205, 0]
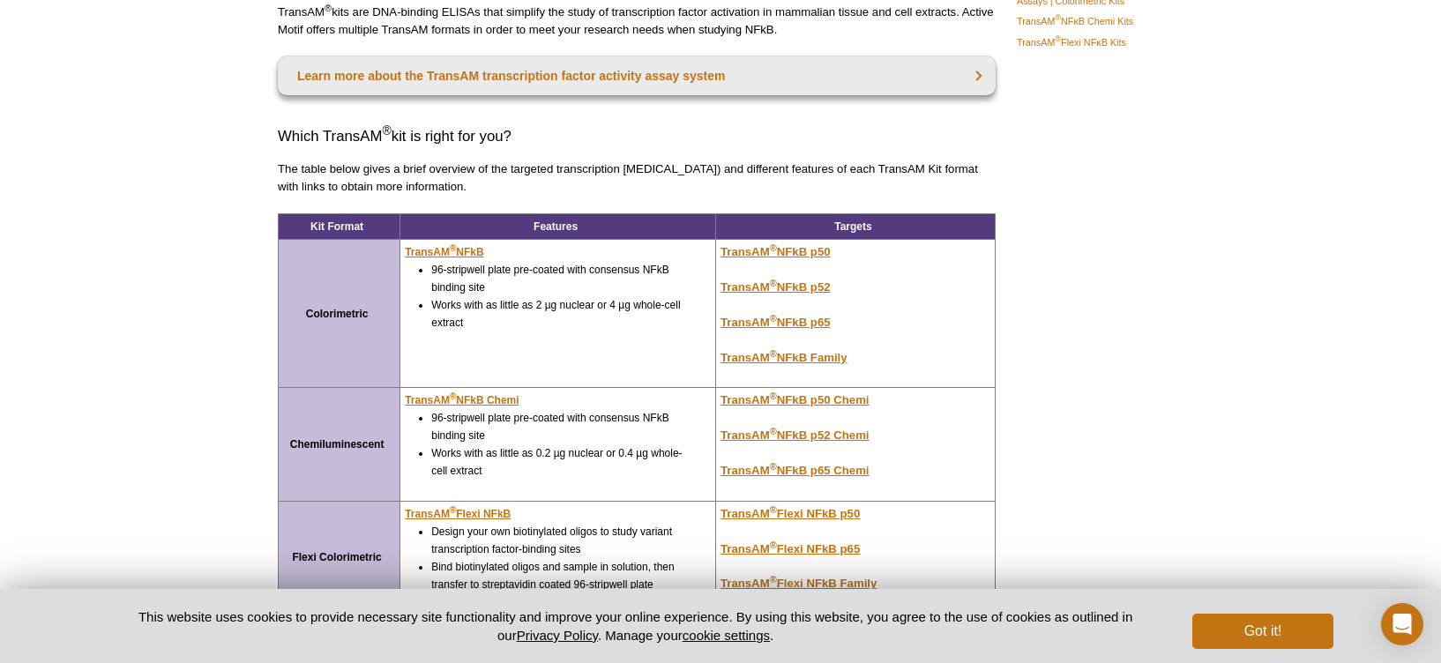
click at [1093, 407] on div "AVAILABLE PRODUCTS TransAM ® NF-κB Activation Assays | Colorimetric Kits TransA…" at bounding box center [720, 345] width 903 height 826
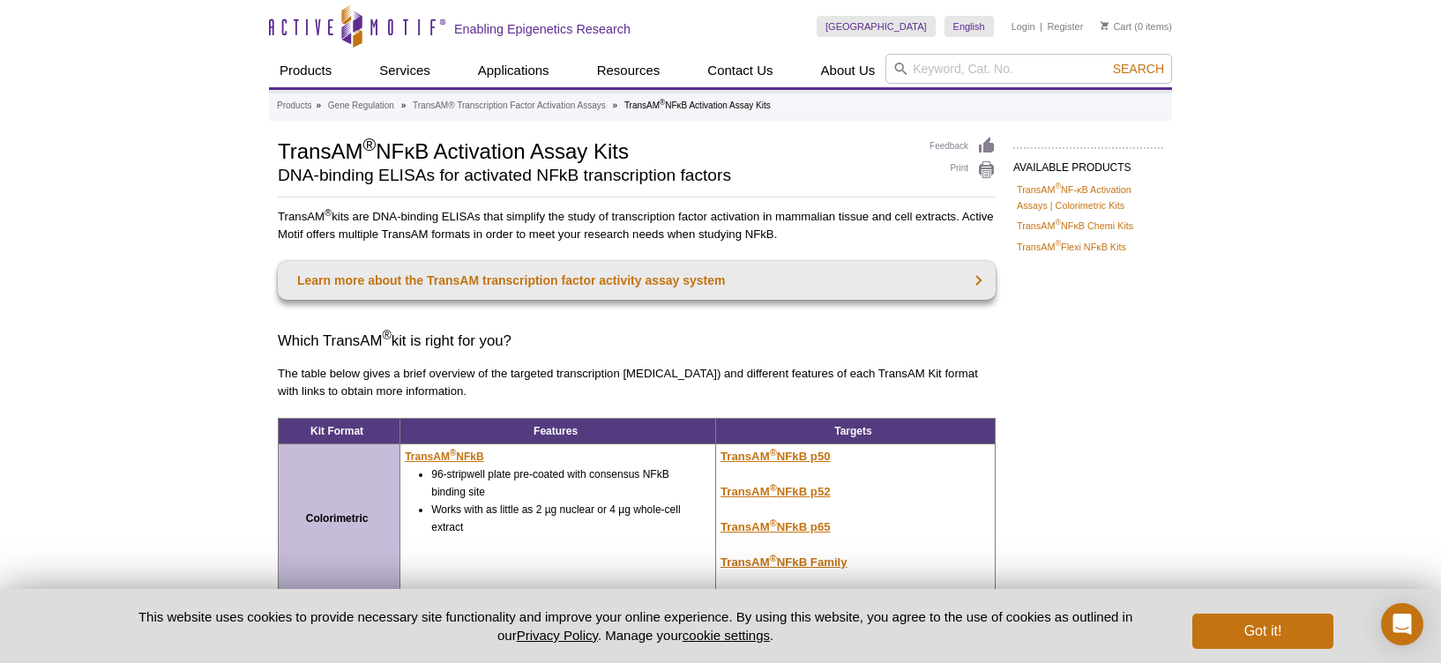
click at [1093, 407] on div "AVAILABLE PRODUCTS TransAM ® NF-κB Activation Assays | Colorimetric Kits TransA…" at bounding box center [720, 550] width 903 height 826
click at [1225, 179] on div "Active Motif Logo Enabling Epigenetics Research 0 Search Skip to content Active…" at bounding box center [720, 578] width 1441 height 1156
click at [1243, 270] on div "Active Motif Logo Enabling Epigenetics Research 0 Search Skip to content Active…" at bounding box center [720, 578] width 1441 height 1156
click at [1233, 255] on div "Active Motif Logo Enabling Epigenetics Research 0 Search Skip to content Active…" at bounding box center [720, 578] width 1441 height 1156
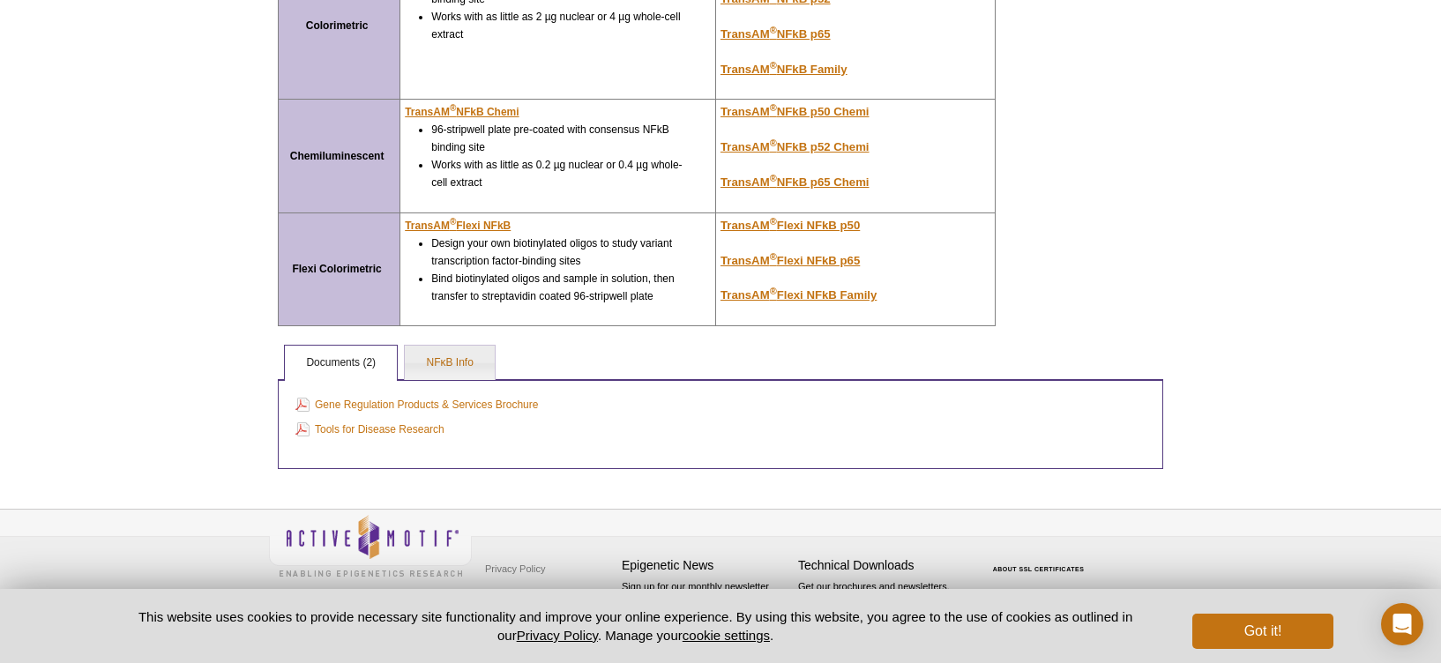
click at [1233, 258] on div "Active Motif Logo Enabling Epigenetics Research 0 Search Skip to content Active…" at bounding box center [720, 85] width 1441 height 1156
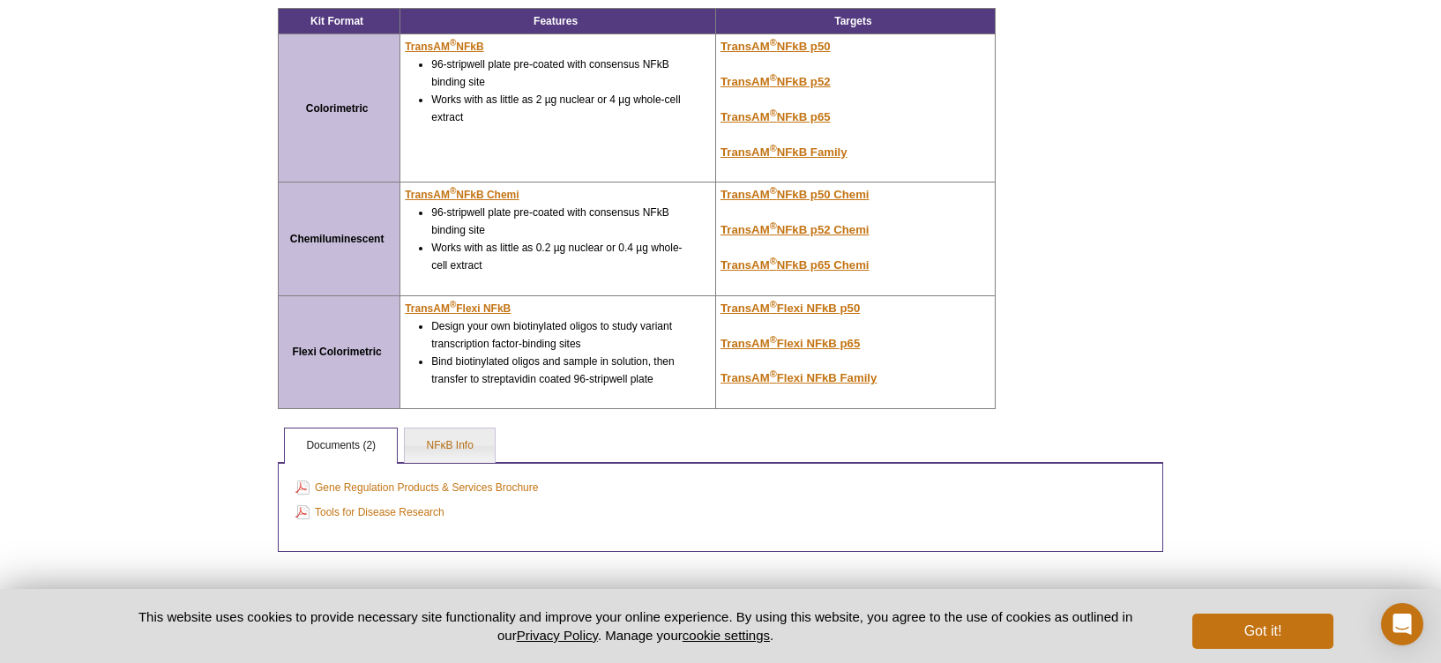
scroll to position [493, 0]
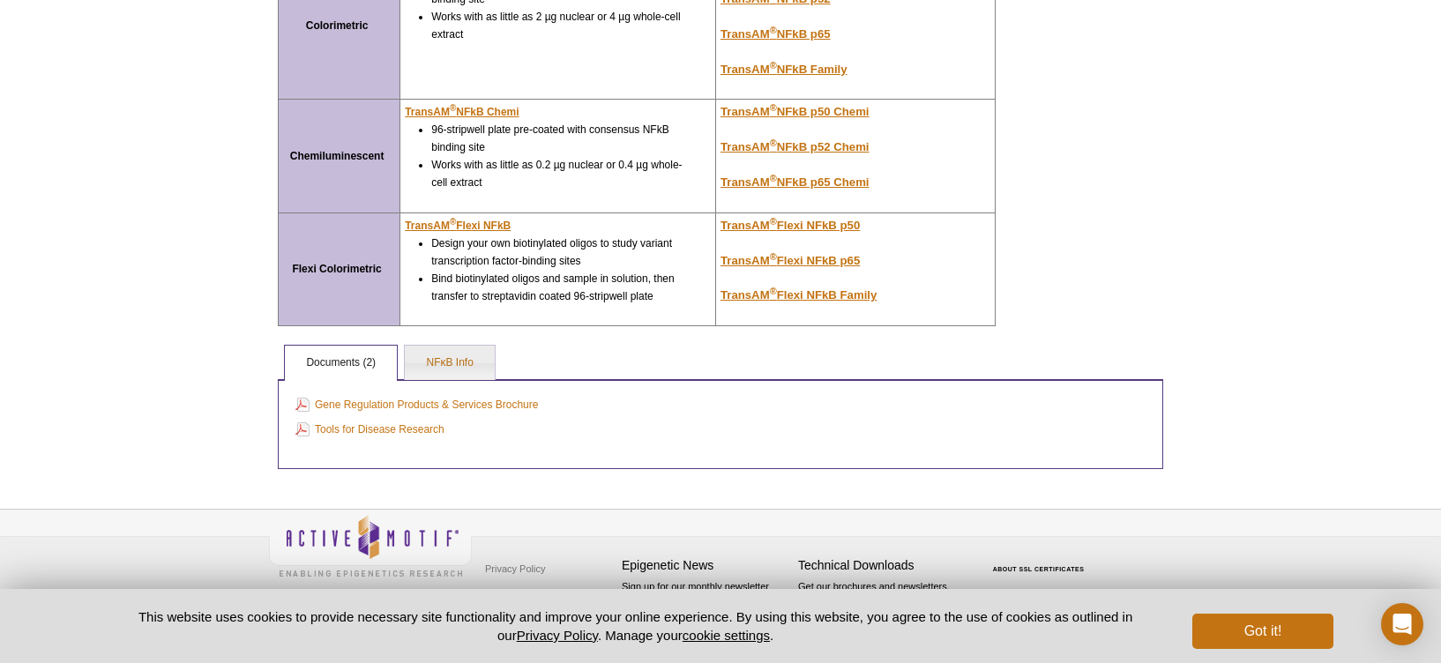
click at [1233, 251] on div "Active Motif Logo Enabling Epigenetics Research 0 Search Skip to content Active…" at bounding box center [720, 85] width 1441 height 1156
click at [1233, 249] on div "Active Motif Logo Enabling Epigenetics Research 0 Search Skip to content Active…" at bounding box center [720, 85] width 1441 height 1156
click at [1255, 265] on div "Active Motif Logo Enabling Epigenetics Research 0 Search Skip to content Active…" at bounding box center [720, 85] width 1441 height 1156
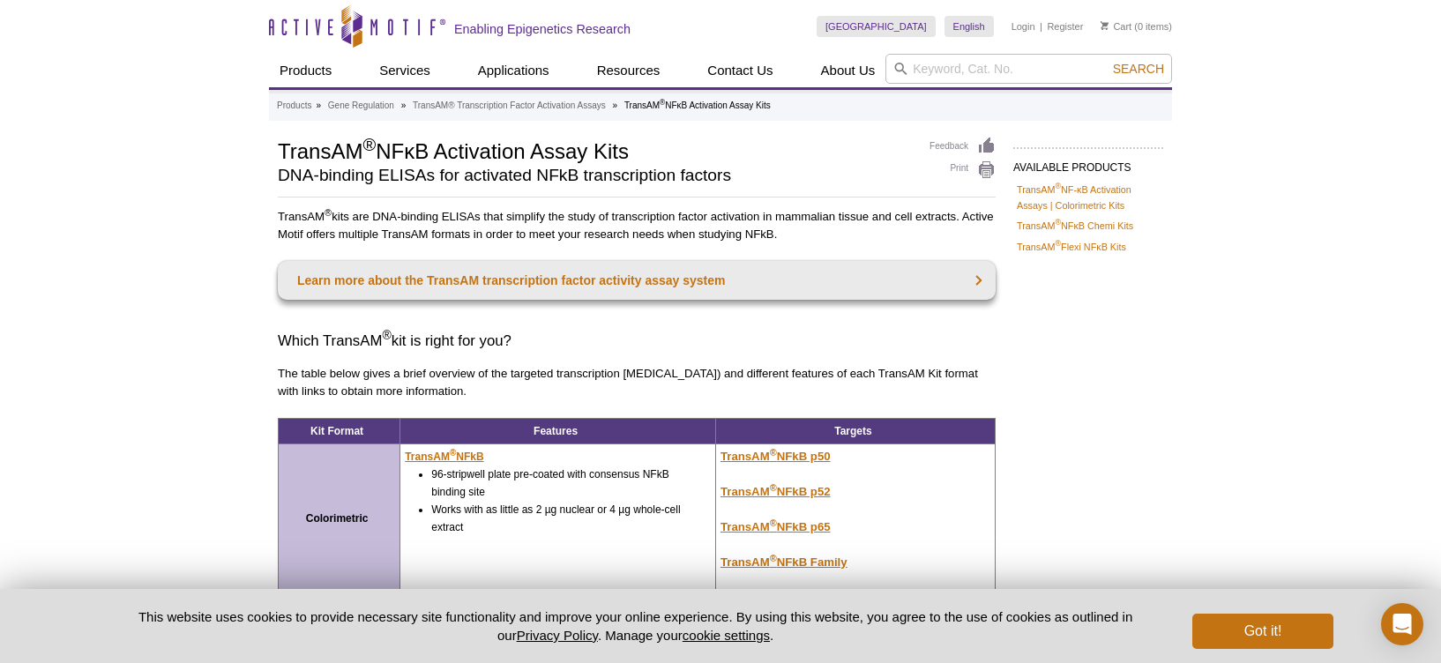
click at [1255, 265] on div "Active Motif Logo Enabling Epigenetics Research 0 Search Skip to content Active…" at bounding box center [720, 578] width 1441 height 1156
click at [1290, 176] on div "Active Motif Logo Enabling Epigenetics Research 0 Search Skip to content Active…" at bounding box center [720, 578] width 1441 height 1156
click at [1310, 352] on div "Active Motif Logo Enabling Epigenetics Research 0 Search Skip to content Active…" at bounding box center [720, 578] width 1441 height 1156
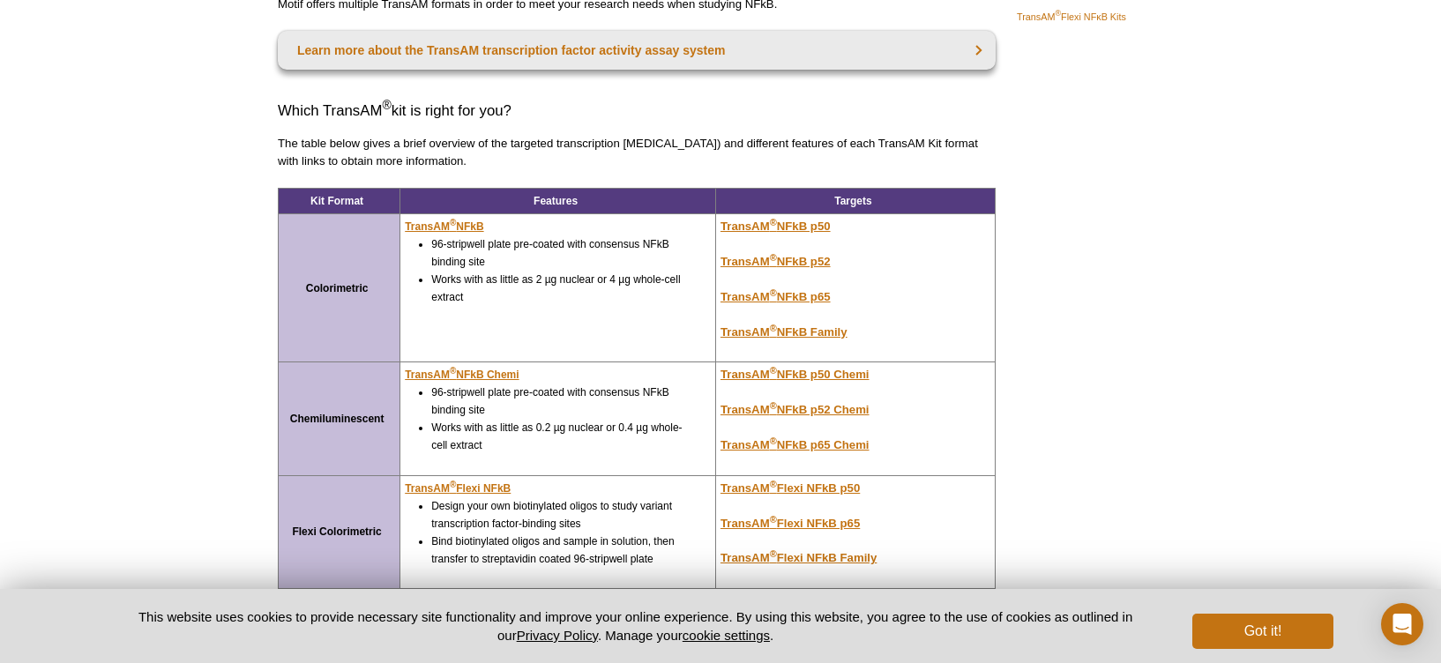
click at [1310, 352] on div "Active Motif Logo Enabling Epigenetics Research 0 Search Skip to content Active…" at bounding box center [720, 348] width 1441 height 1156
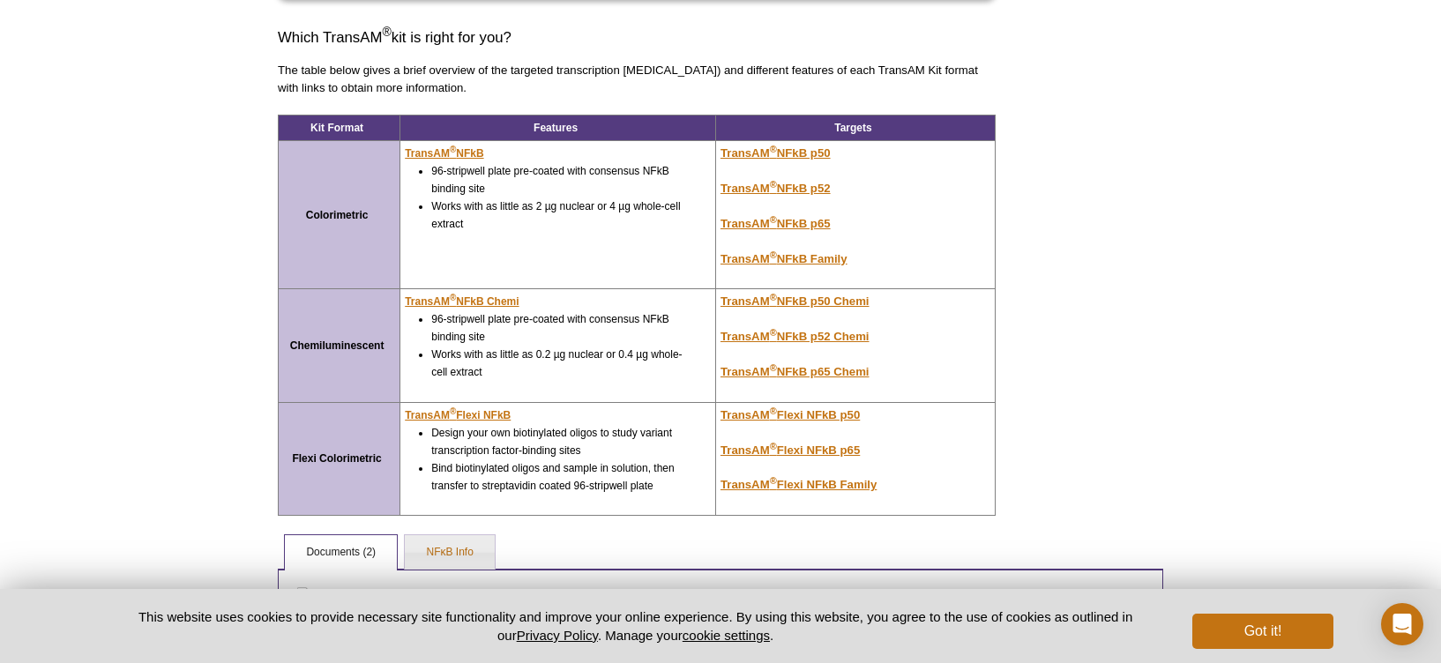
click at [1310, 352] on div "Active Motif Logo Enabling Epigenetics Research 0 Search Skip to content Active…" at bounding box center [720, 275] width 1441 height 1156
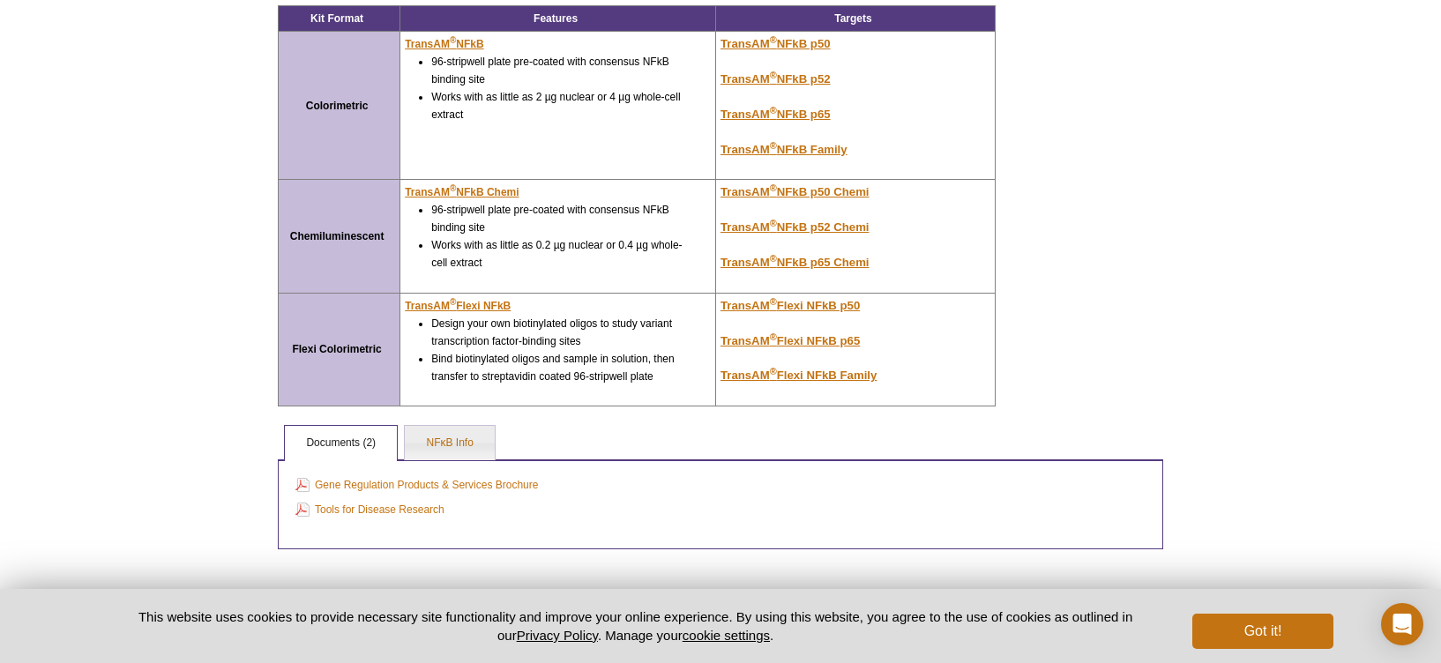
scroll to position [493, 0]
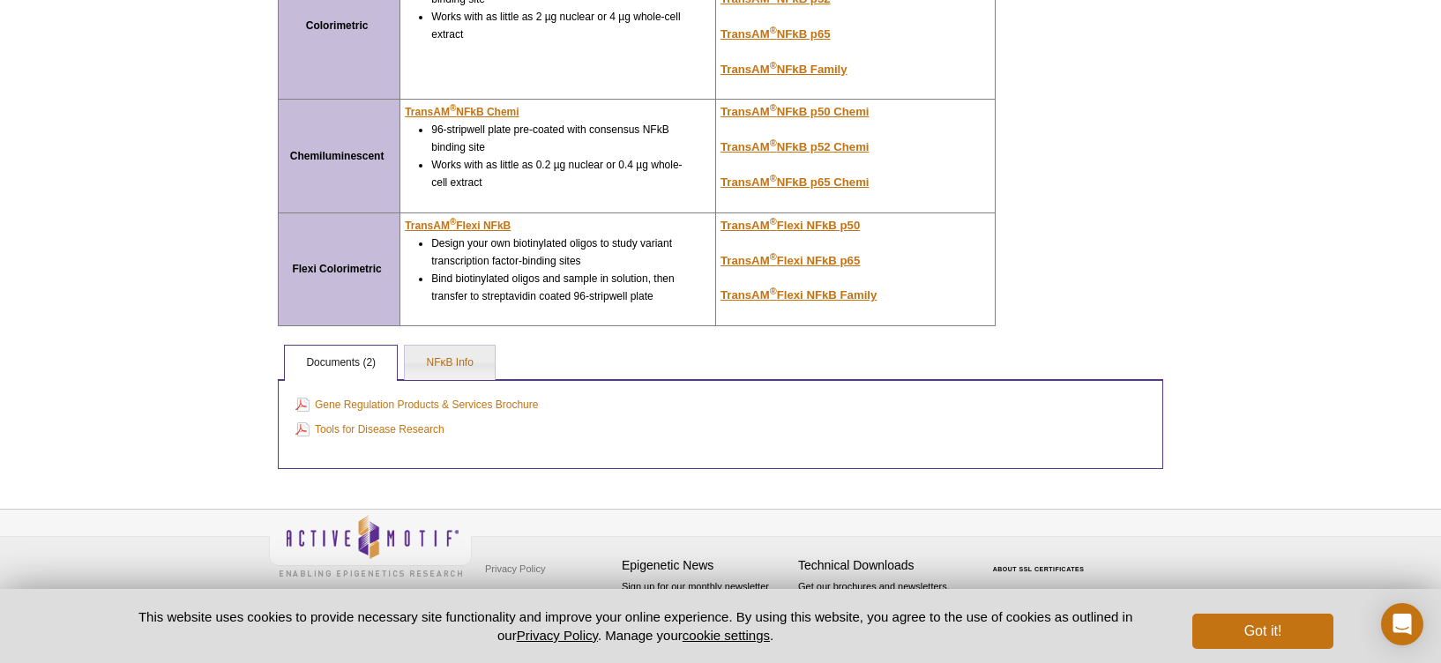
click at [1310, 355] on div "Active Motif Logo Enabling Epigenetics Research 0 Search Skip to content Active…" at bounding box center [720, 85] width 1441 height 1156
click at [1155, 184] on div "AVAILABLE PRODUCTS TransAM ® NF-κB Activation Assays | Colorimetric Kits TransA…" at bounding box center [720, 57] width 903 height 826
click at [1230, 192] on div "Active Motif Logo Enabling Epigenetics Research 0 Search Skip to content Active…" at bounding box center [720, 85] width 1441 height 1156
click at [1224, 195] on div "Active Motif Logo Enabling Epigenetics Research 0 Search Skip to content Active…" at bounding box center [720, 85] width 1441 height 1156
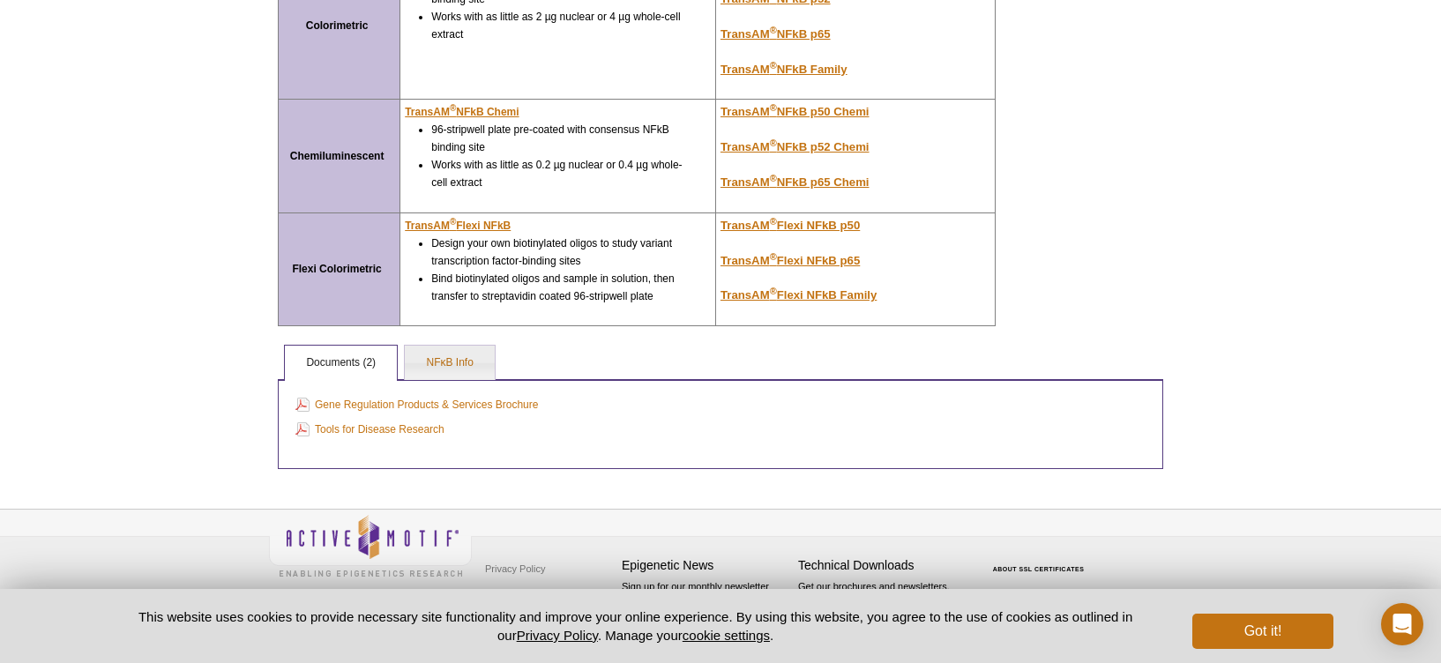
click at [1134, 255] on div "AVAILABLE PRODUCTS TransAM ® NF-κB Activation Assays | Colorimetric Kits TransA…" at bounding box center [720, 57] width 903 height 826
click at [824, 228] on u "TransAM ® Flexi NFkB p50" at bounding box center [790, 225] width 139 height 13
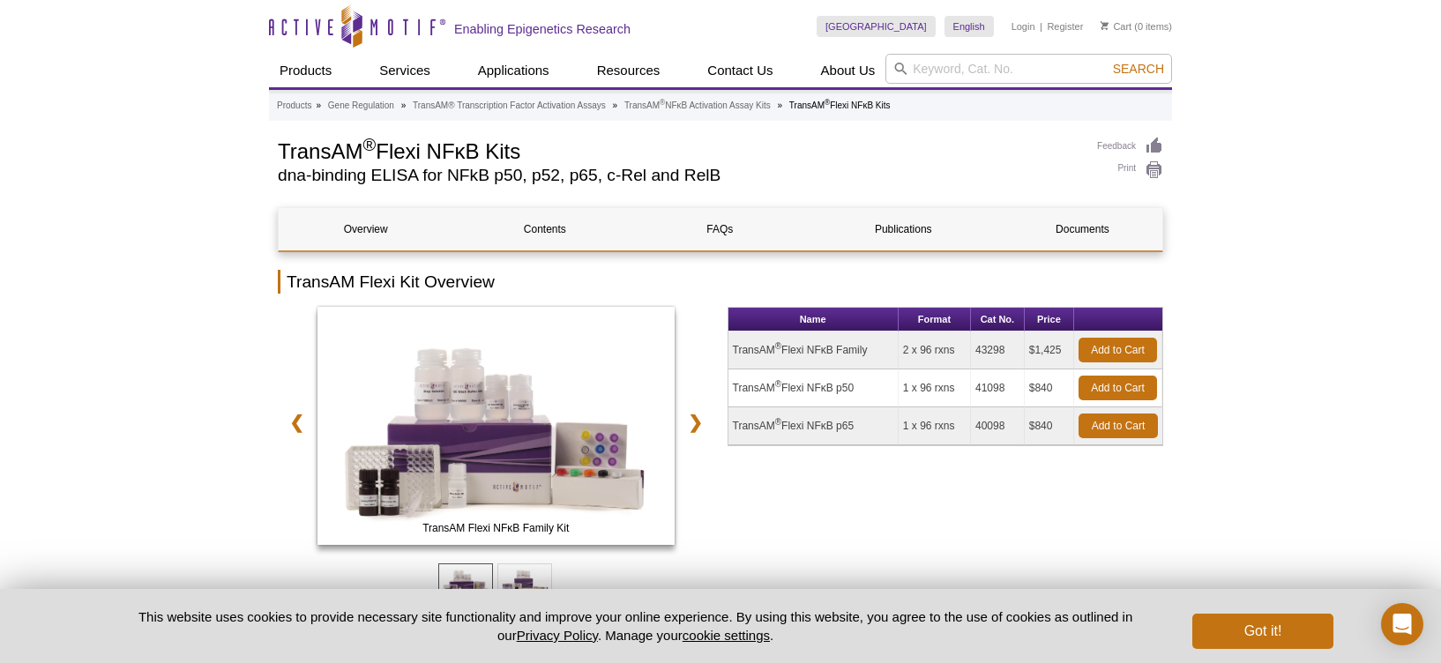
click at [802, 507] on div "Name Format Cat No. Price TransAM ® Flexi NFκB Family 2 x 96 rxns 43298 $1,425 …" at bounding box center [946, 471] width 437 height 329
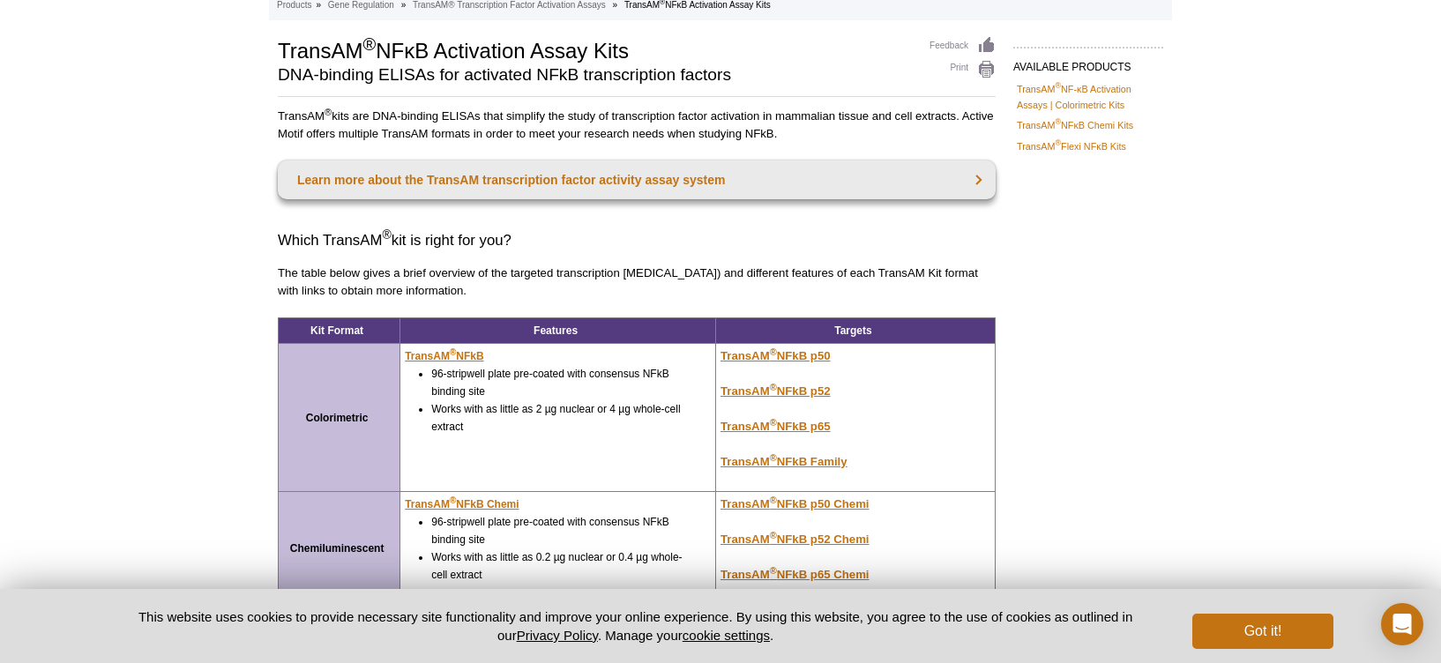
scroll to position [101, 0]
click at [803, 352] on u "TransAM ® NFkB p50" at bounding box center [776, 354] width 110 height 13
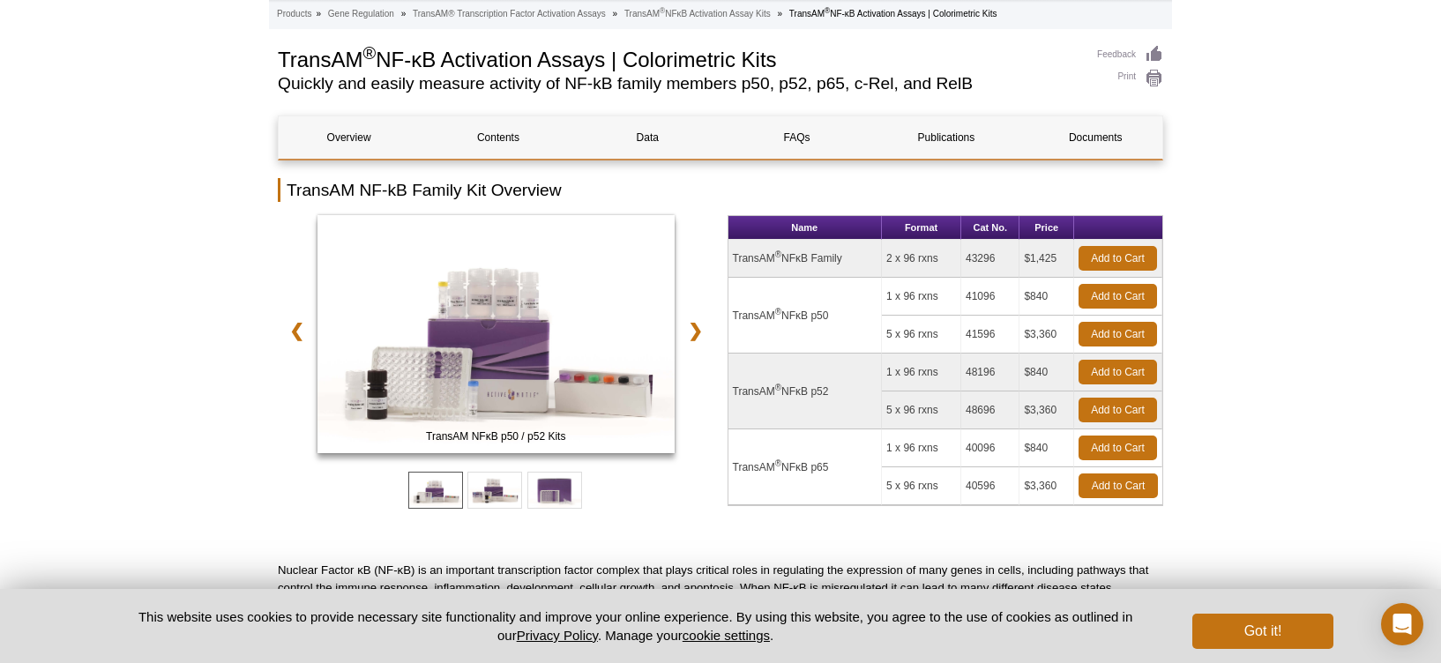
scroll to position [97, 0]
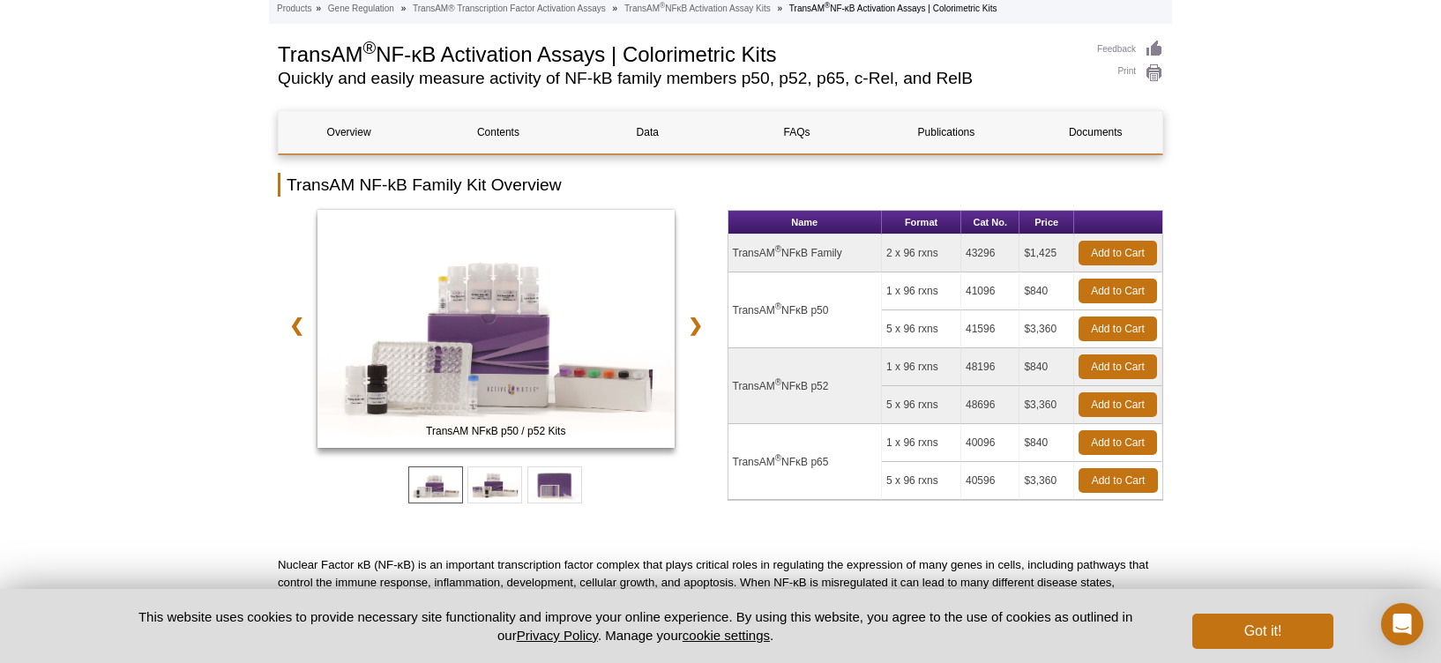
click at [834, 518] on div "Name Format Cat No. Price TransAM ® NFκB Family 2 x 96 rxns 43296 $1,425 Add to…" at bounding box center [946, 374] width 437 height 329
click at [819, 511] on div "Name Format Cat No. Price TransAM ® NFκB Family 2 x 96 rxns 43296 $1,425 Add to…" at bounding box center [946, 374] width 437 height 329
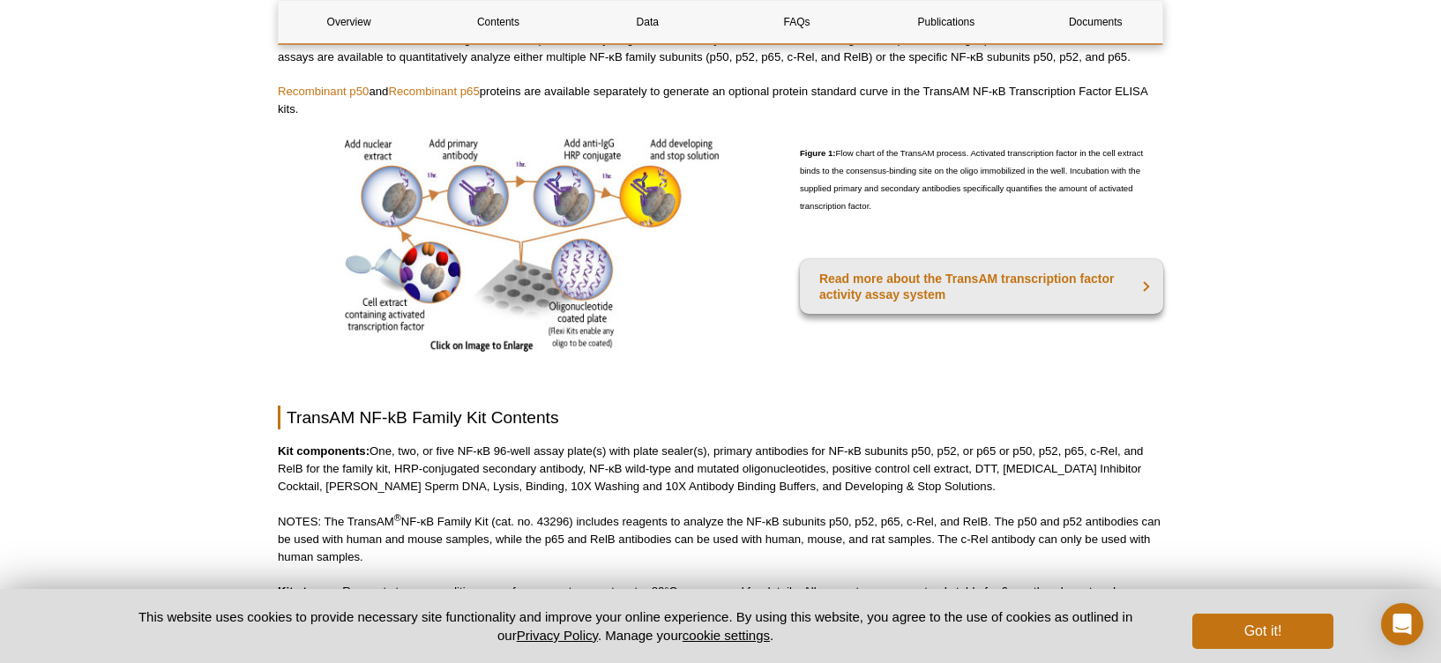
scroll to position [1023, 0]
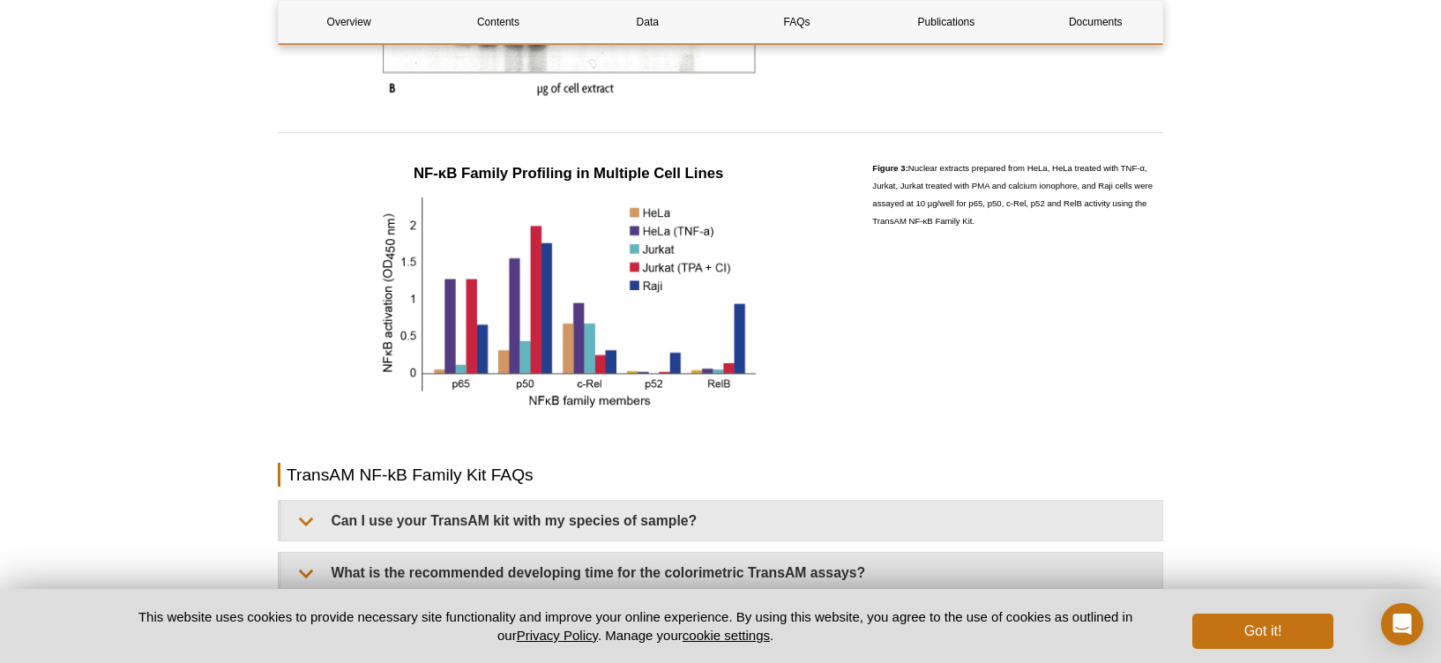
scroll to position [1910, 0]
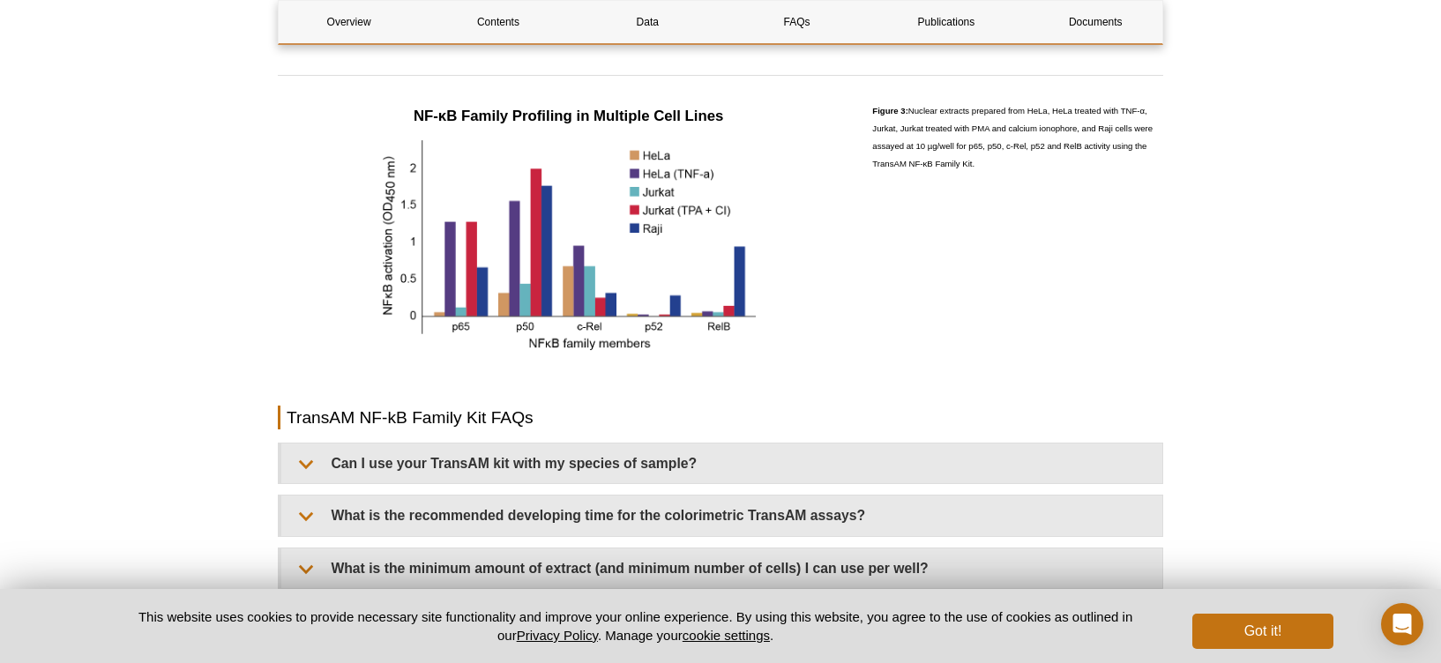
click at [878, 340] on div "Figure 3: Nuclear extracts prepared from HeLa, HeLa treated with TNF-α, Jurkat,…" at bounding box center [1017, 225] width 291 height 264
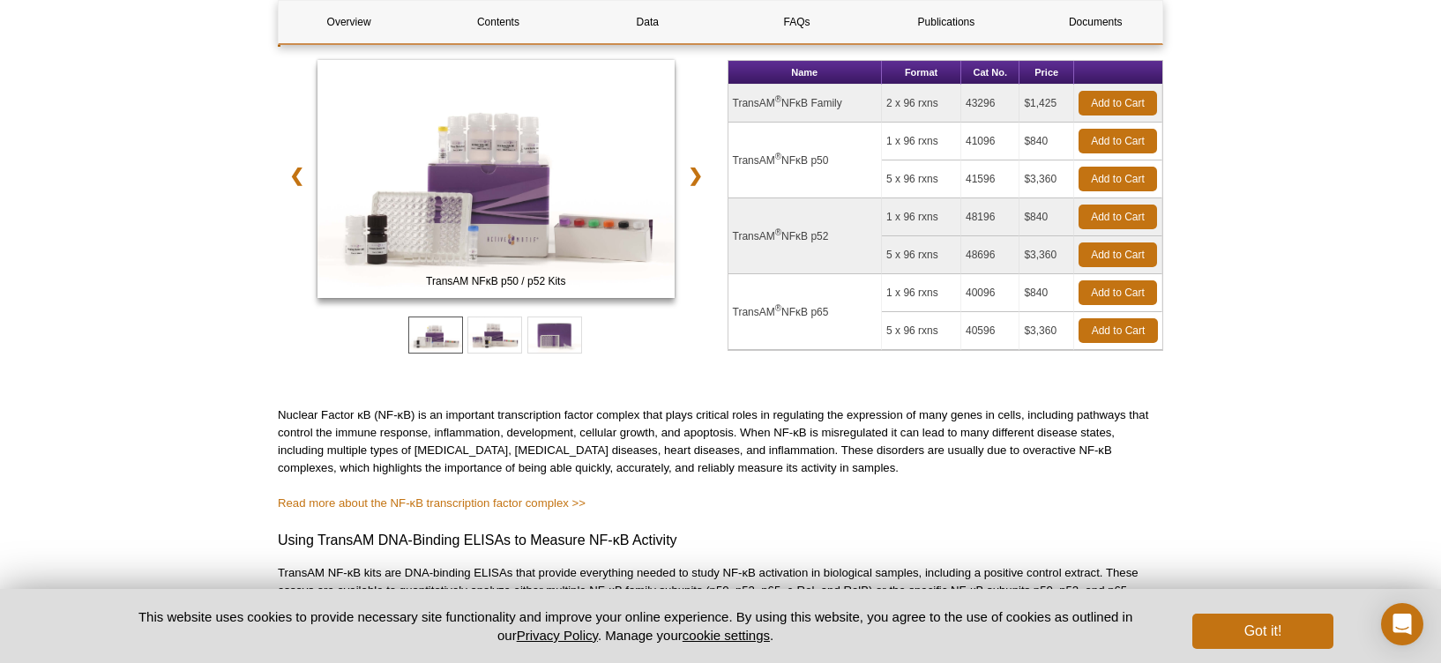
scroll to position [0, 0]
